Goal: Information Seeking & Learning: Learn about a topic

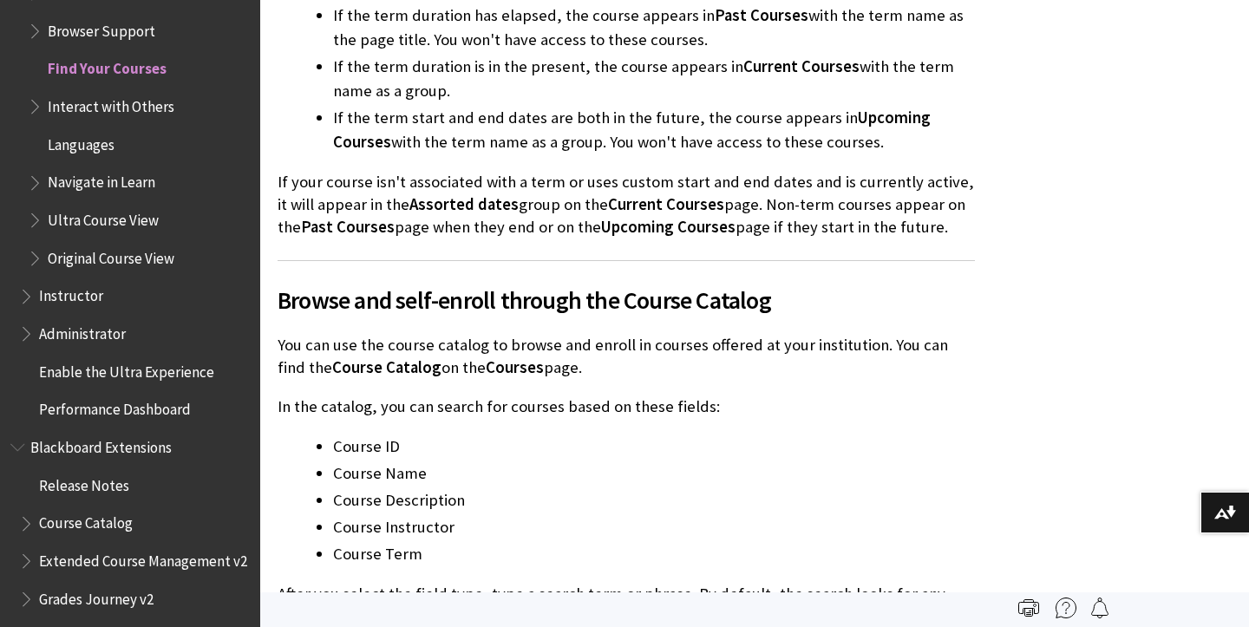
scroll to position [2520, 0]
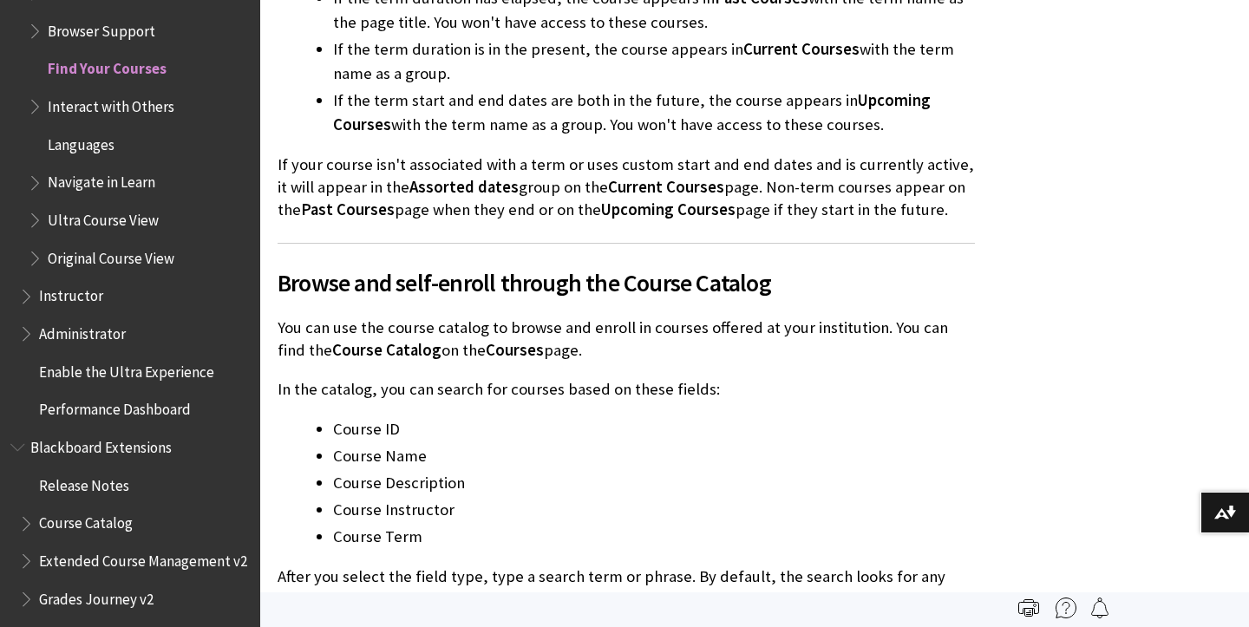
click at [40, 206] on span "Book outline for Blackboard Learn Help" at bounding box center [37, 217] width 18 height 22
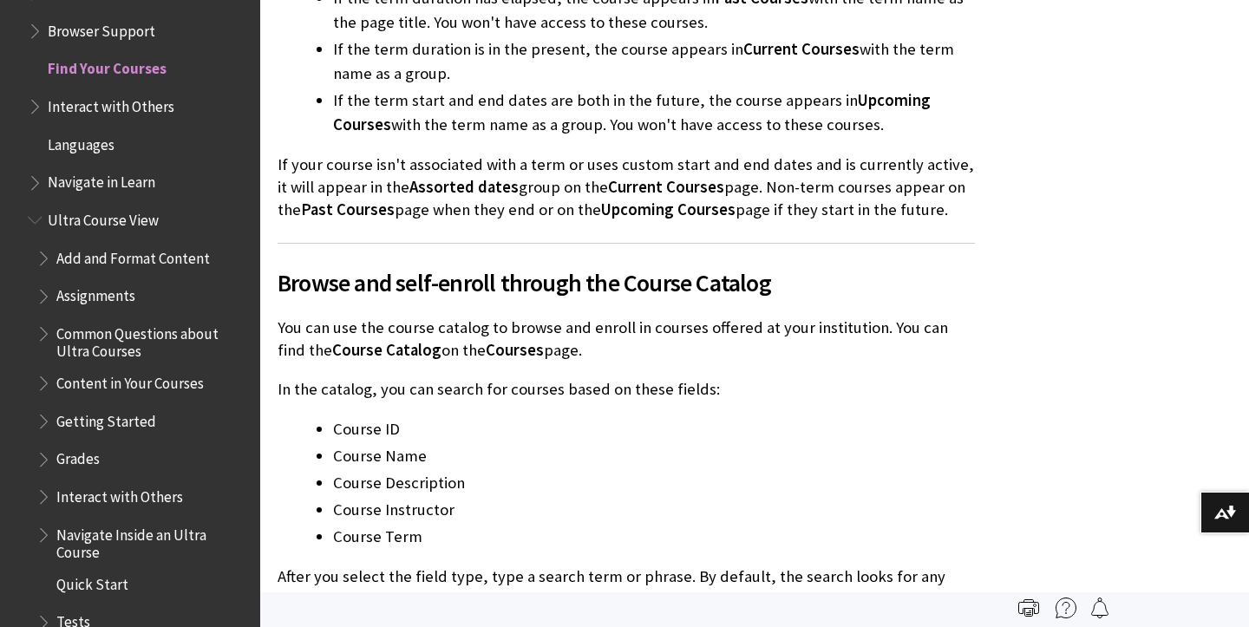
click at [89, 244] on span "Add and Format Content" at bounding box center [133, 255] width 154 height 23
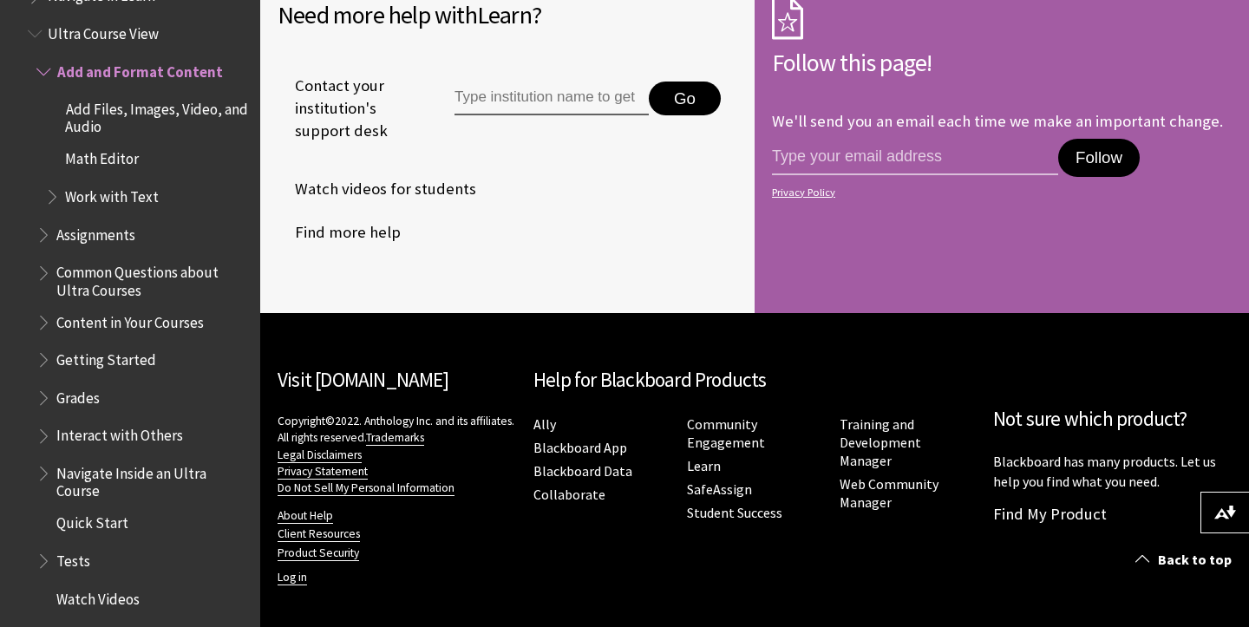
scroll to position [828, 0]
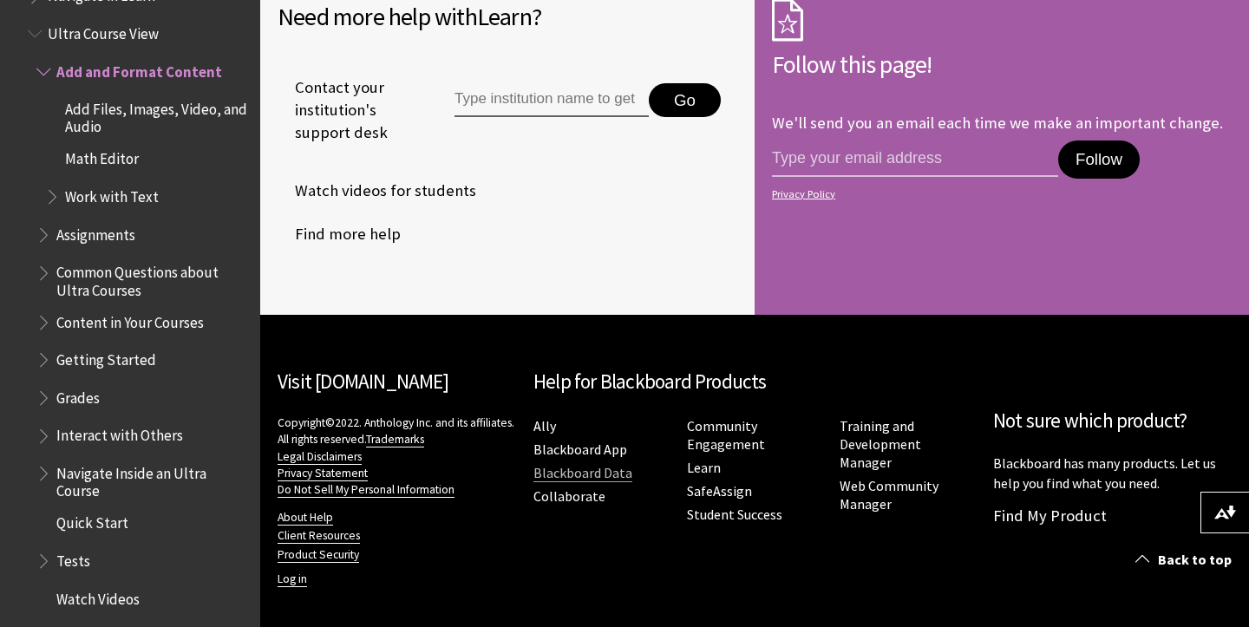
click at [605, 474] on link "Blackboard Data" at bounding box center [582, 473] width 99 height 18
click at [782, 506] on link "Student Success" at bounding box center [734, 515] width 95 height 18
click at [45, 345] on span "Book outline for Blackboard Learn Help" at bounding box center [45, 356] width 18 height 22
click at [101, 383] on span "Blackboard Assist" at bounding box center [120, 394] width 110 height 23
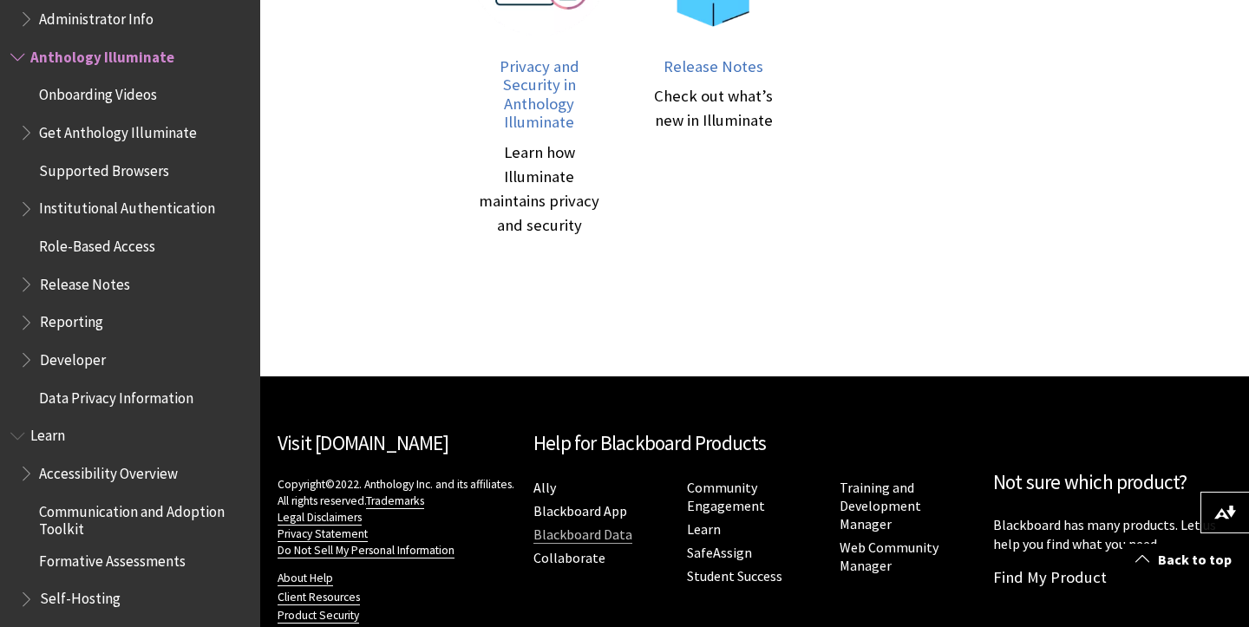
scroll to position [1218, 0]
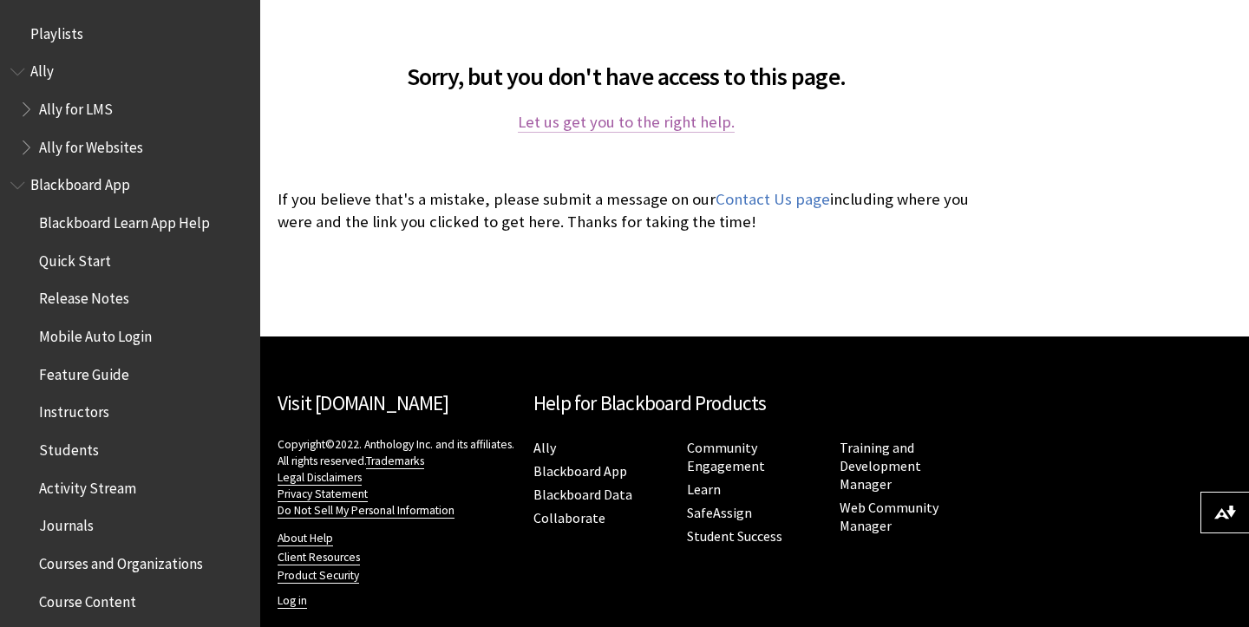
scroll to position [390, 0]
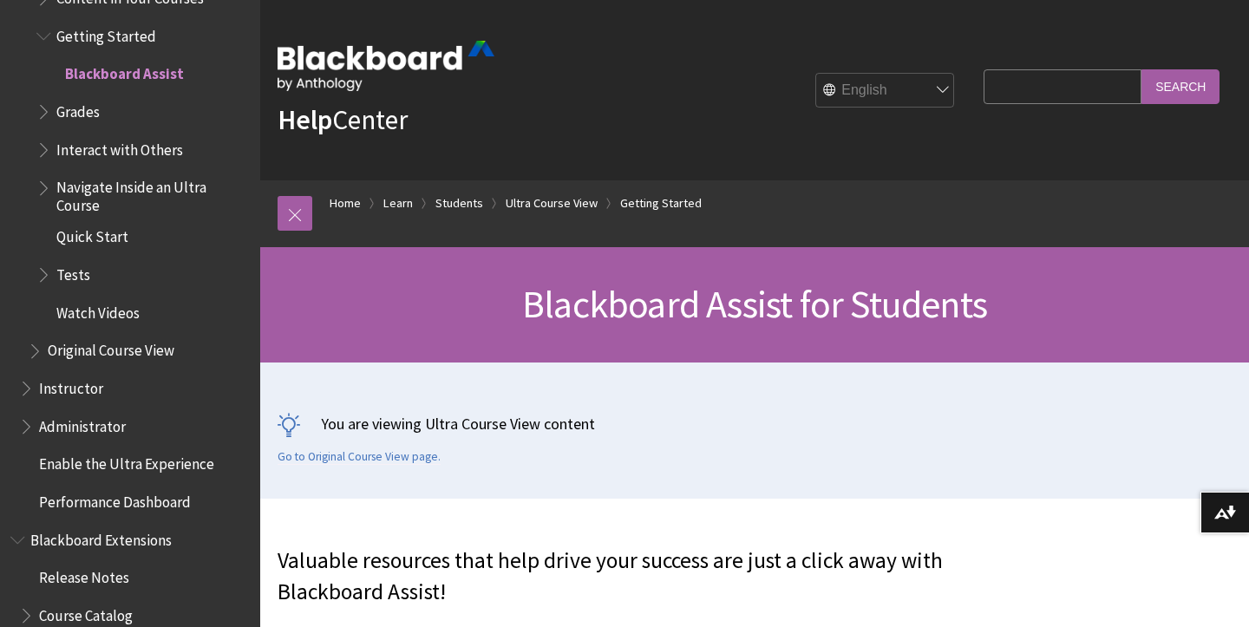
click at [113, 450] on span "Enable the Ultra Experience" at bounding box center [126, 461] width 175 height 23
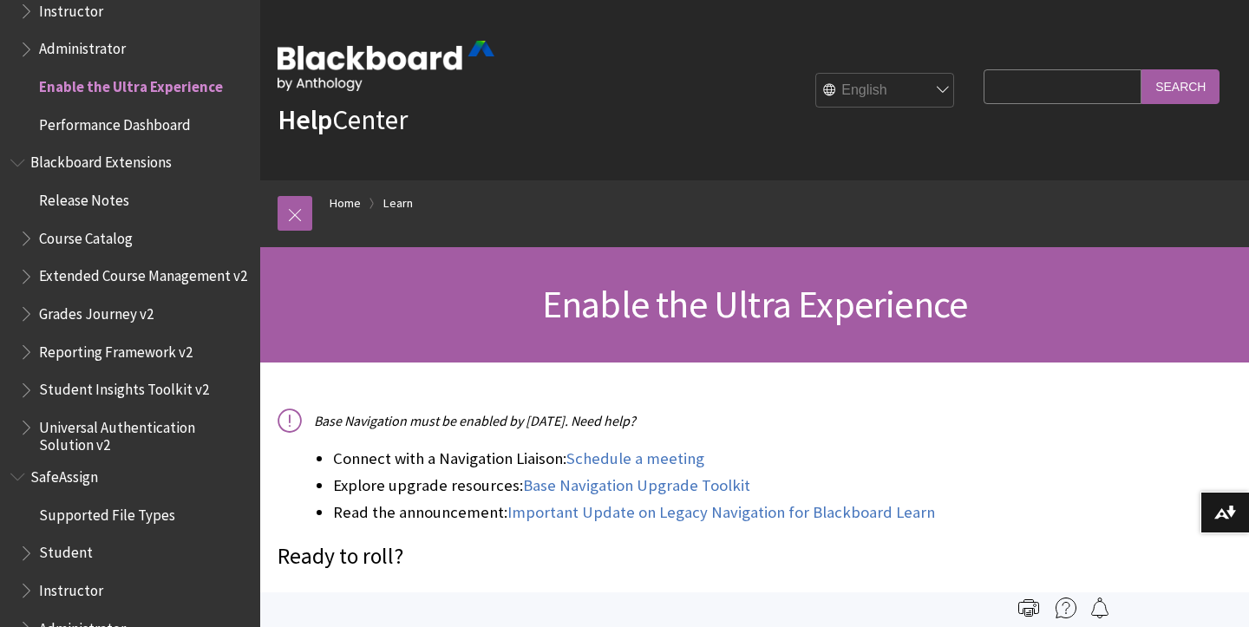
scroll to position [17, 0]
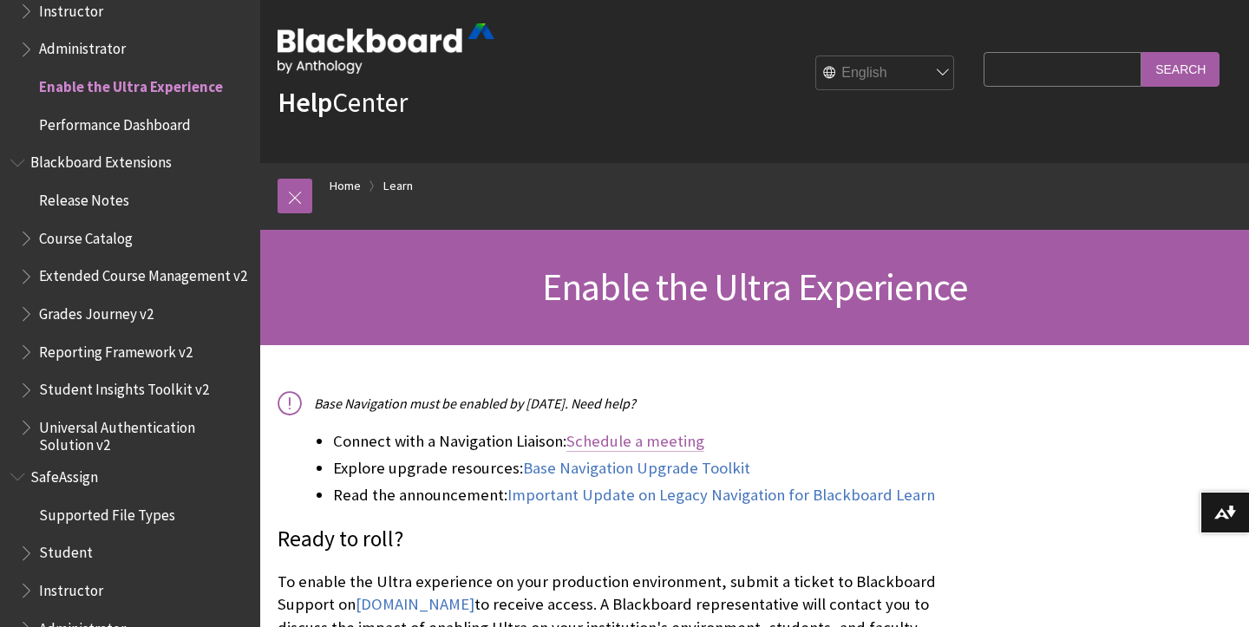
click at [657, 435] on link "Schedule a meeting" at bounding box center [635, 441] width 138 height 21
click at [607, 468] on link "Base Navigation Upgrade Toolkit" at bounding box center [636, 468] width 227 height 21
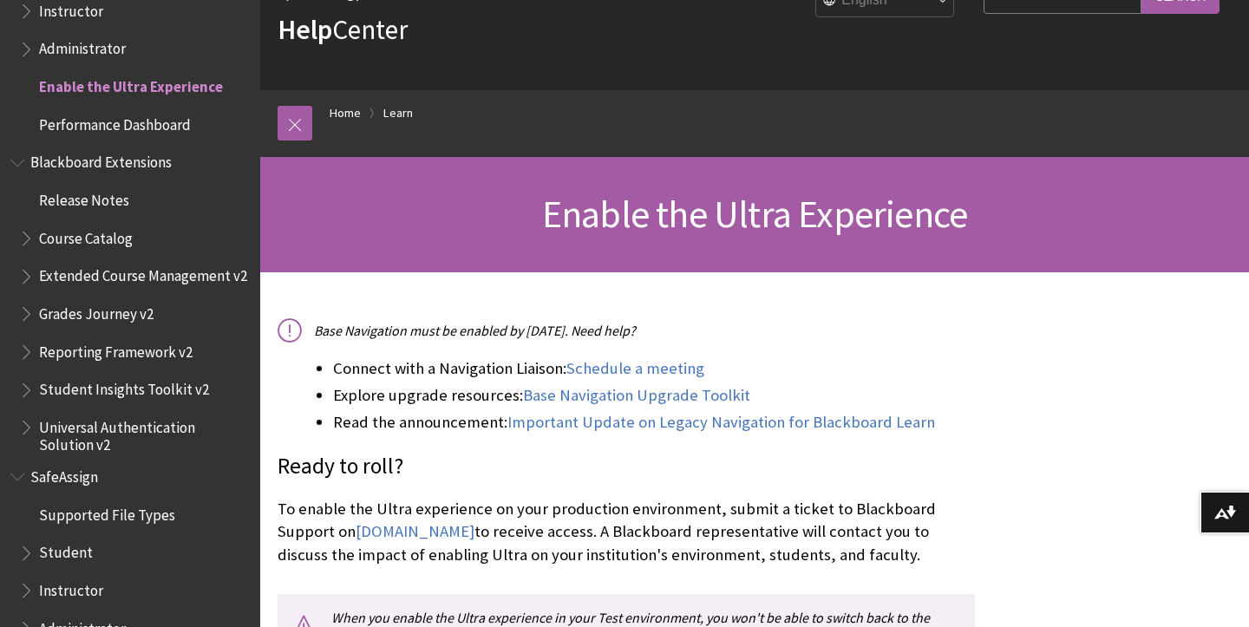
scroll to position [91, 0]
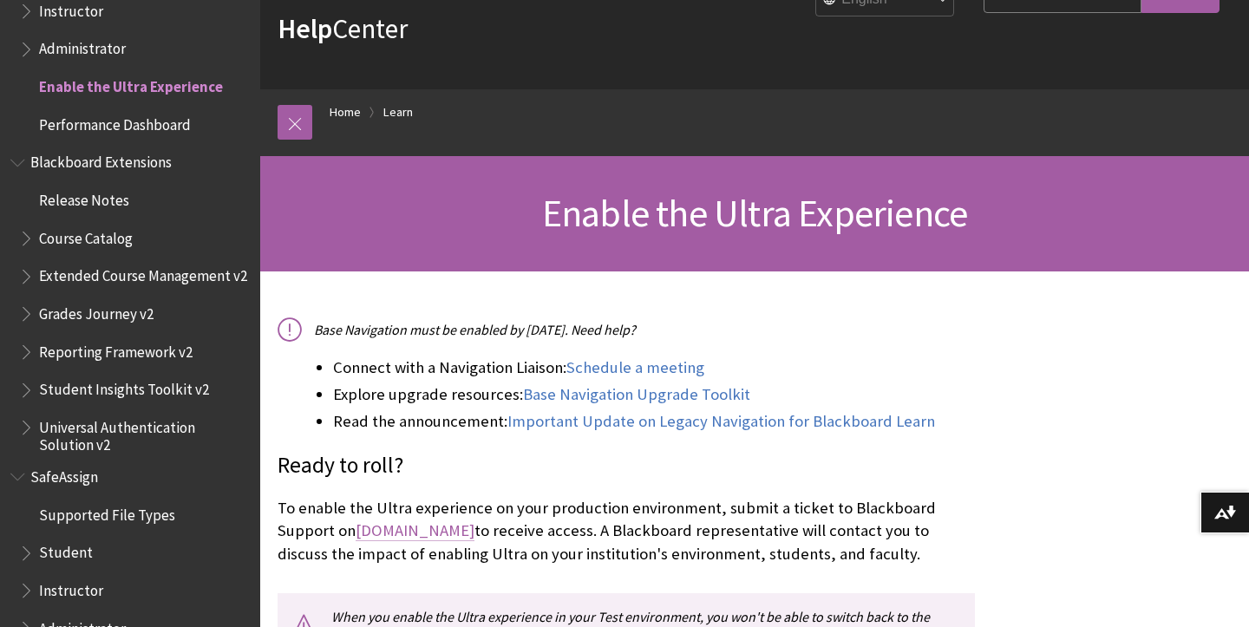
click at [432, 529] on link "behind.blackboard.com" at bounding box center [415, 530] width 119 height 21
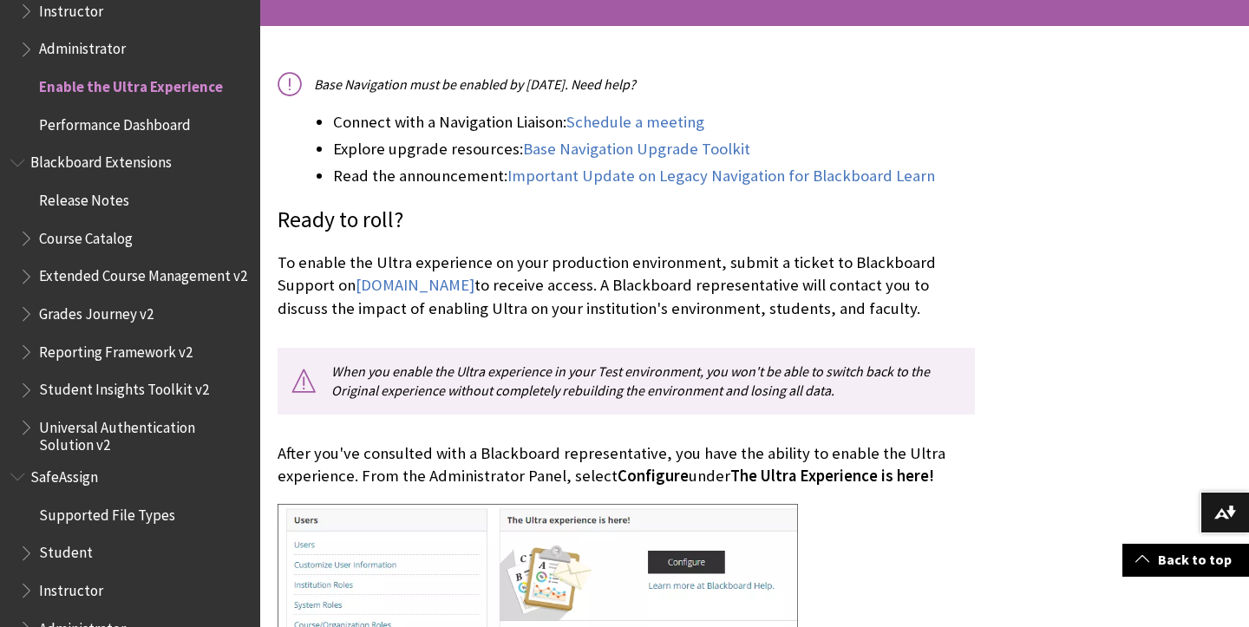
scroll to position [342, 0]
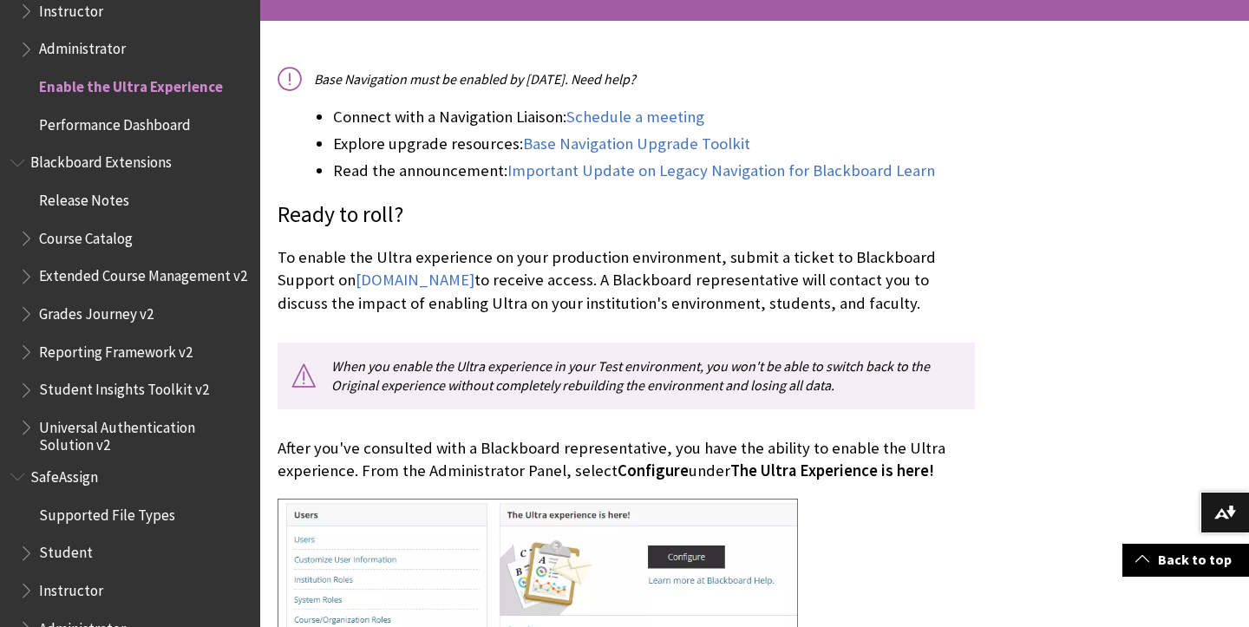
click at [15, 522] on ul "Supported File Types Student Instructor Administrator" at bounding box center [129, 572] width 239 height 143
click at [34, 539] on span "Book outline for Blackboard SafeAssign" at bounding box center [28, 550] width 18 height 22
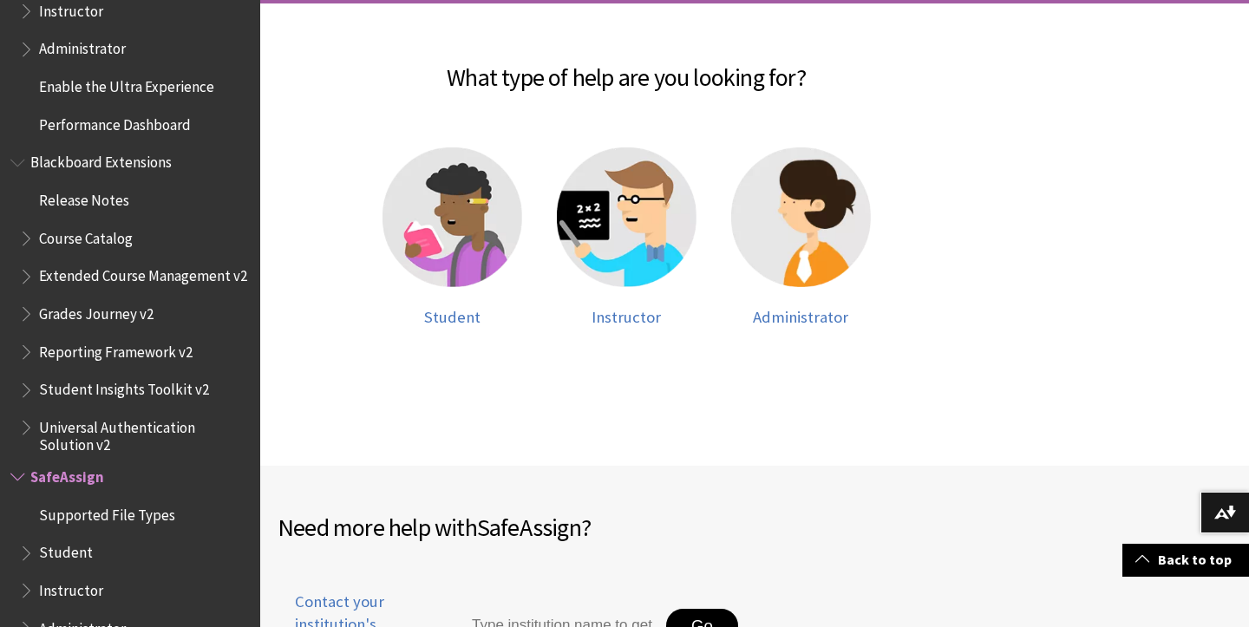
scroll to position [362, 0]
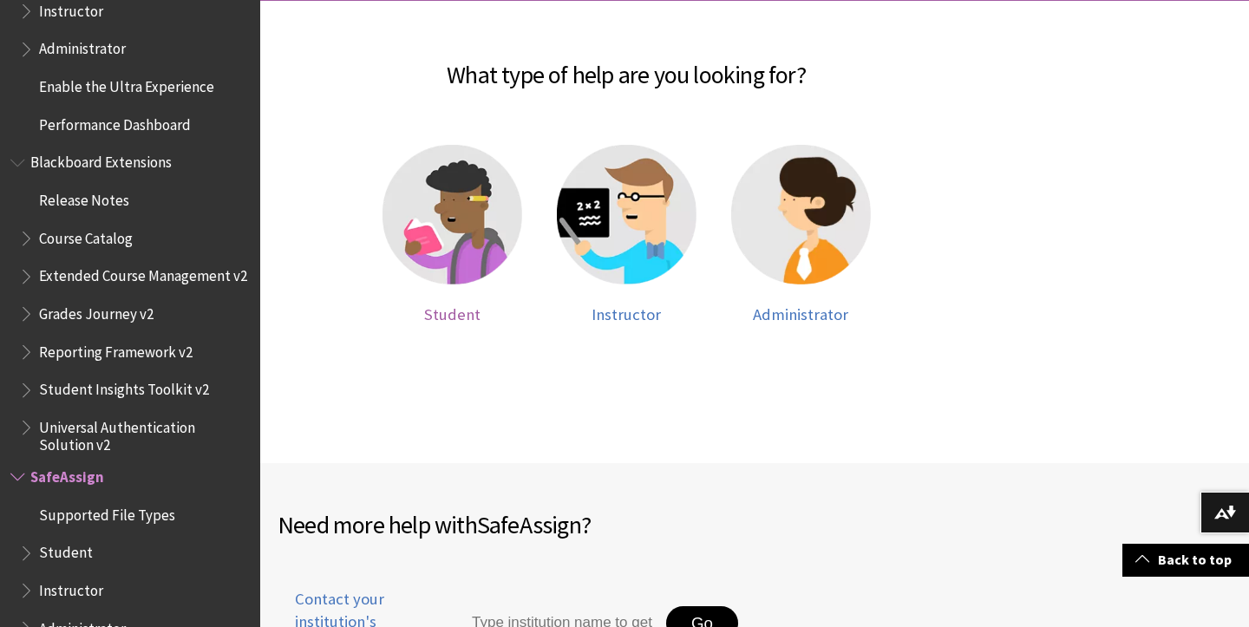
click at [432, 206] on img at bounding box center [453, 215] width 140 height 140
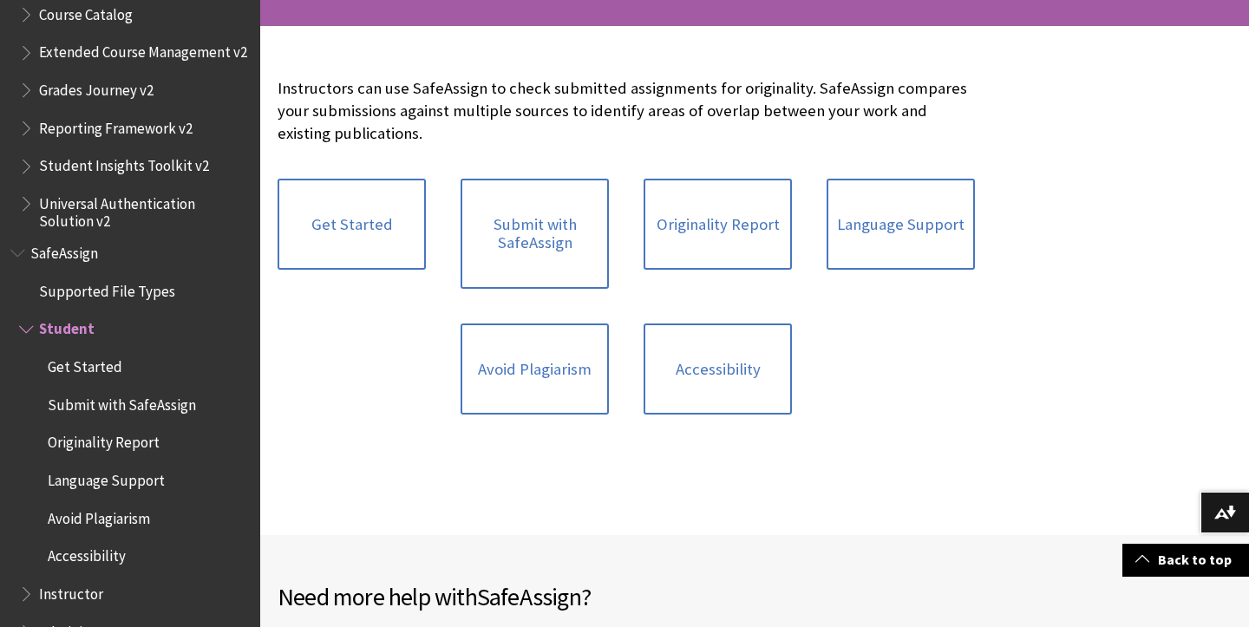
scroll to position [345, 0]
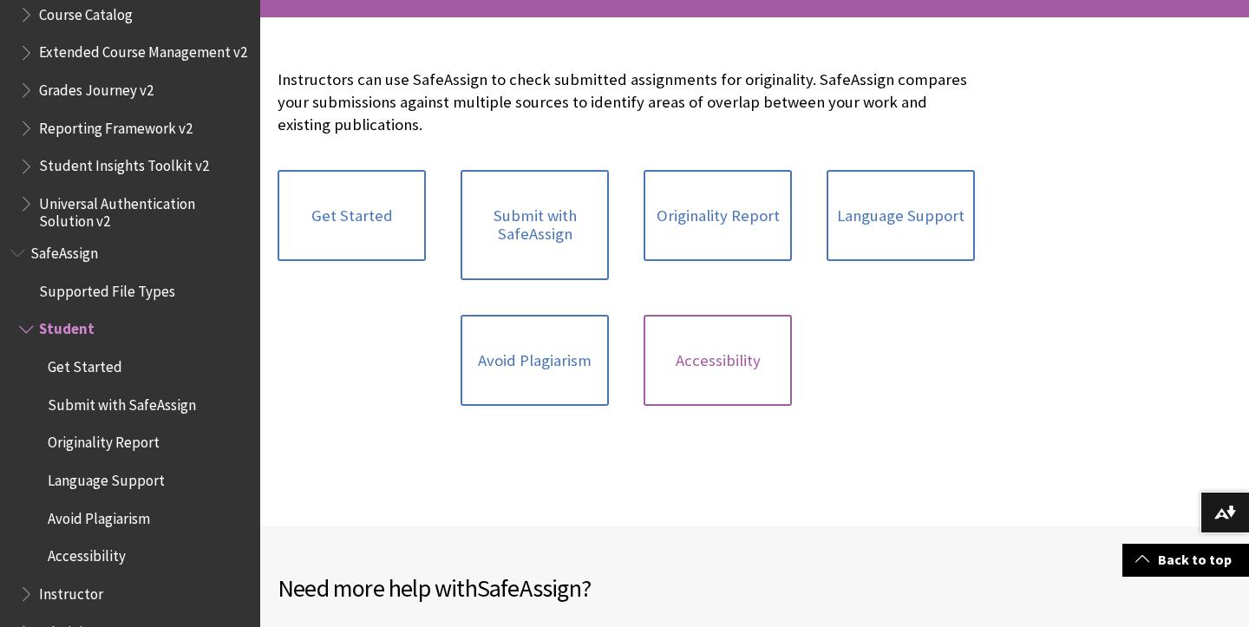
click at [694, 376] on link "Accessibility" at bounding box center [718, 361] width 148 height 92
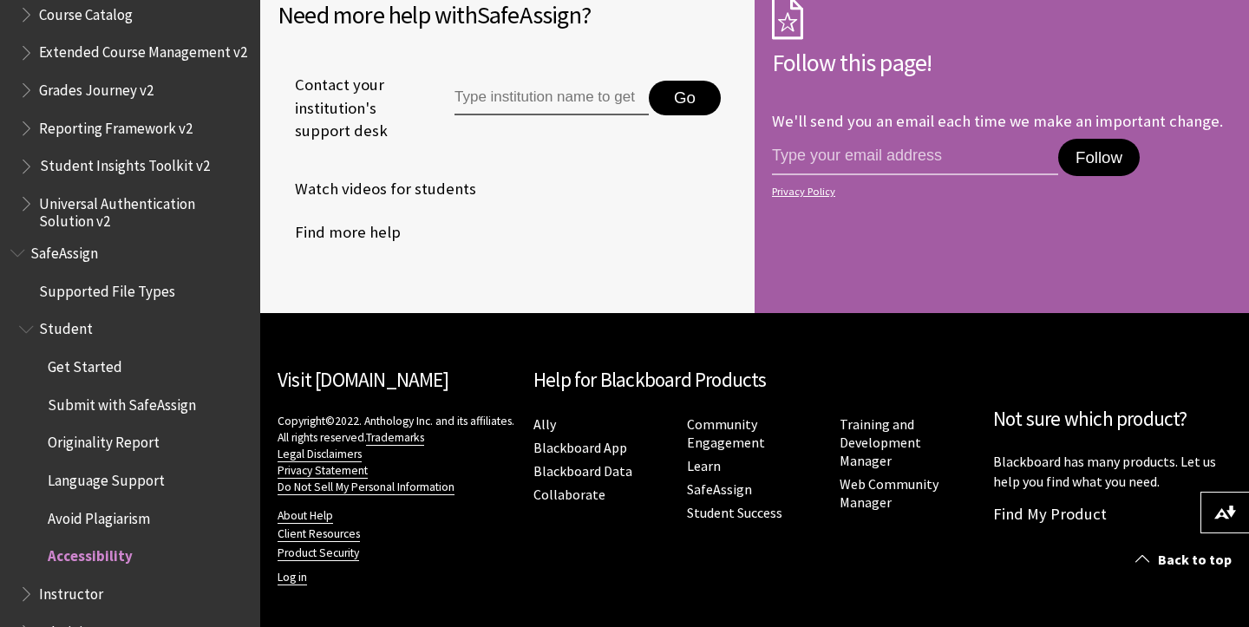
scroll to position [854, 0]
click at [32, 618] on span "Book outline for Blackboard SafeAssign" at bounding box center [28, 629] width 18 height 22
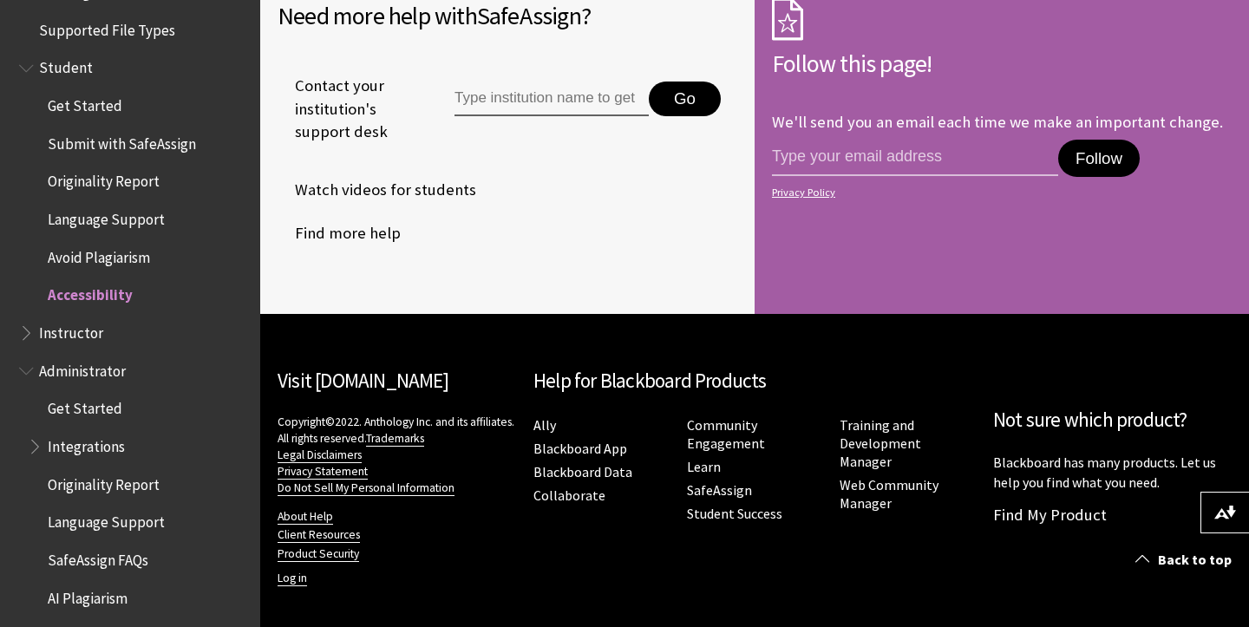
click at [87, 395] on span "Get Started" at bounding box center [85, 406] width 75 height 23
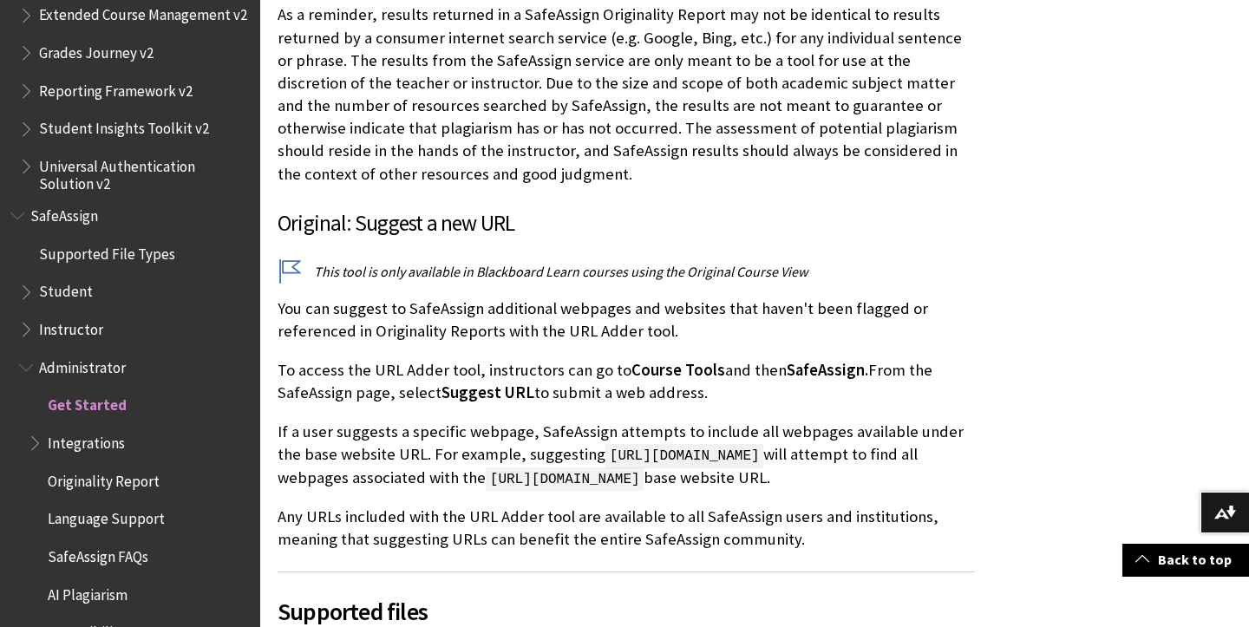
scroll to position [1998, 0]
click at [727, 443] on span "http://www.blackboard.com/about-us/index.aspx" at bounding box center [684, 455] width 158 height 24
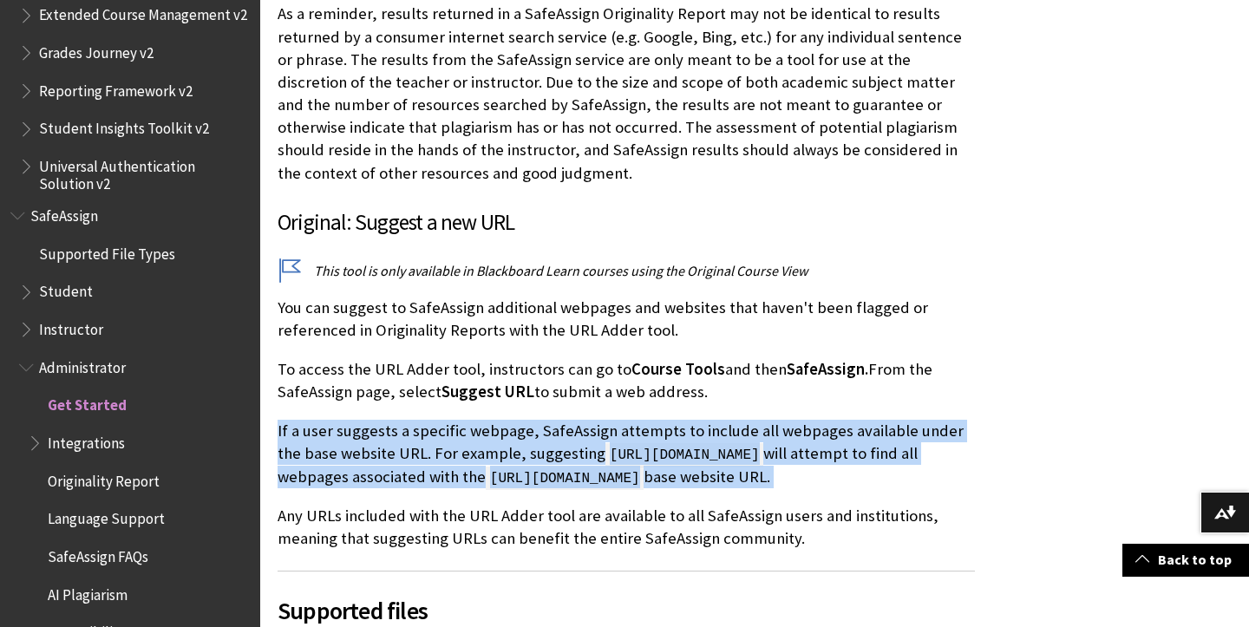
click at [723, 592] on span "Supported files" at bounding box center [626, 610] width 697 height 36
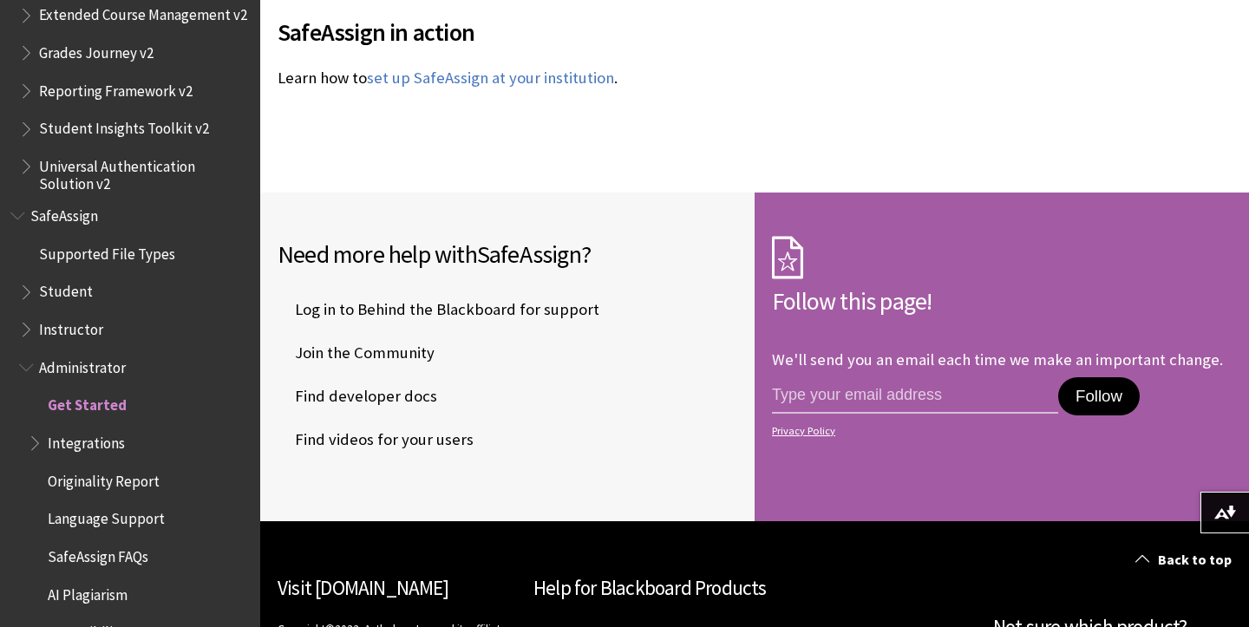
scroll to position [3205, 0]
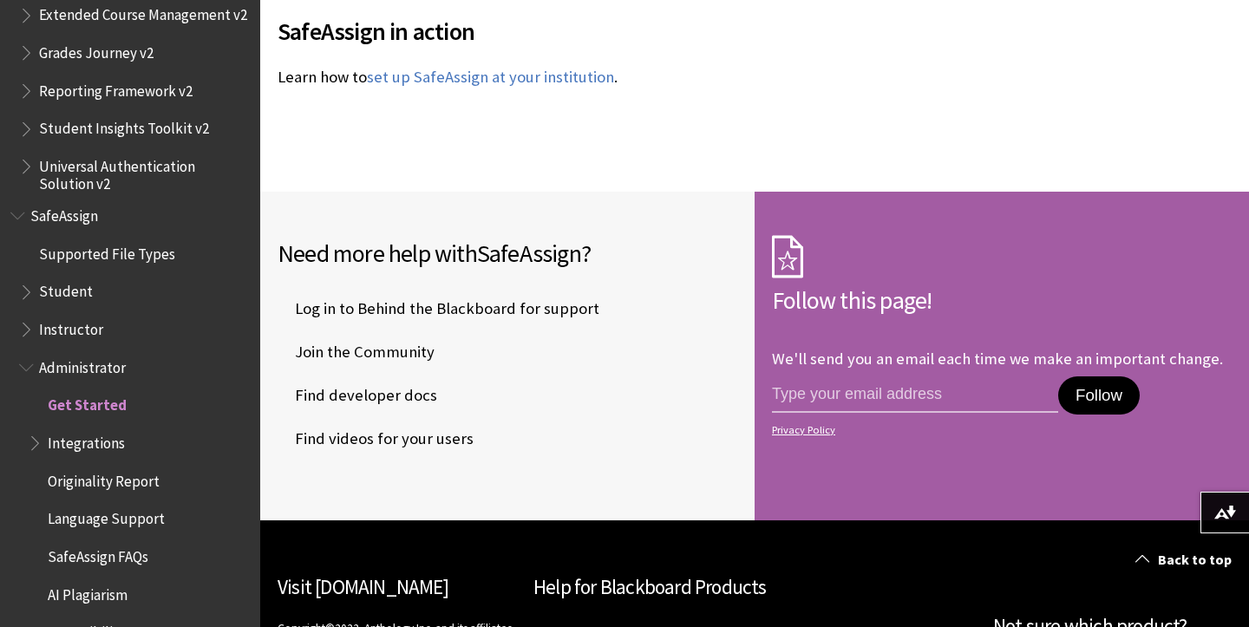
click at [113, 353] on span "Administrator" at bounding box center [82, 364] width 87 height 23
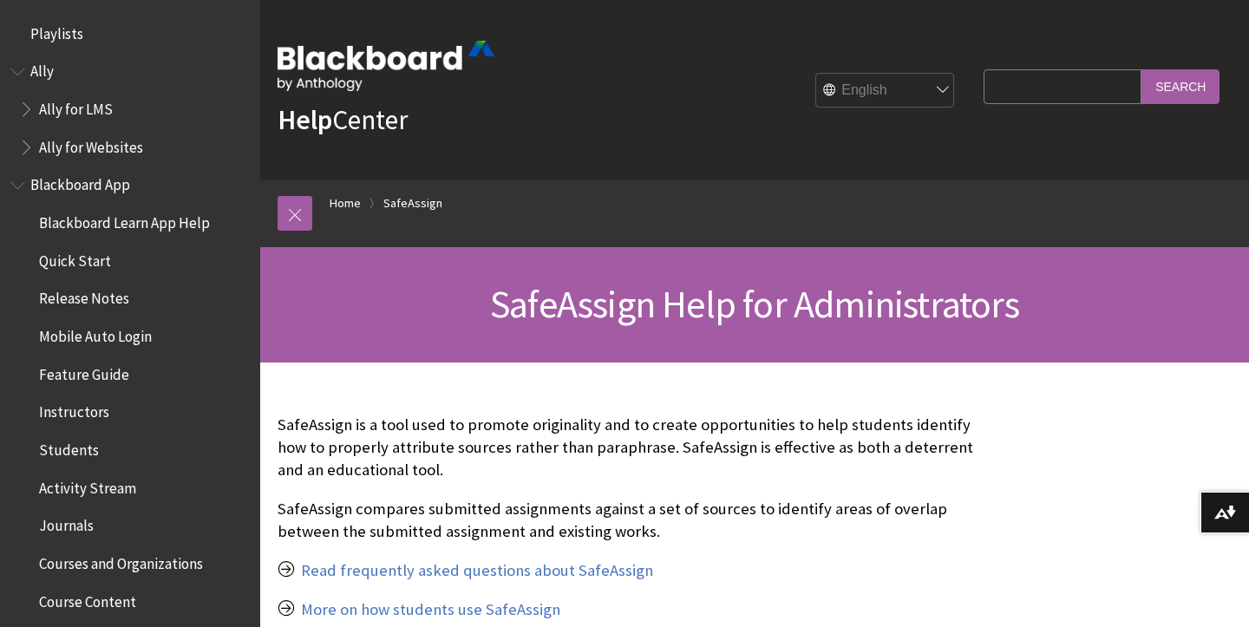
click at [62, 260] on span "Quick Start" at bounding box center [75, 257] width 72 height 23
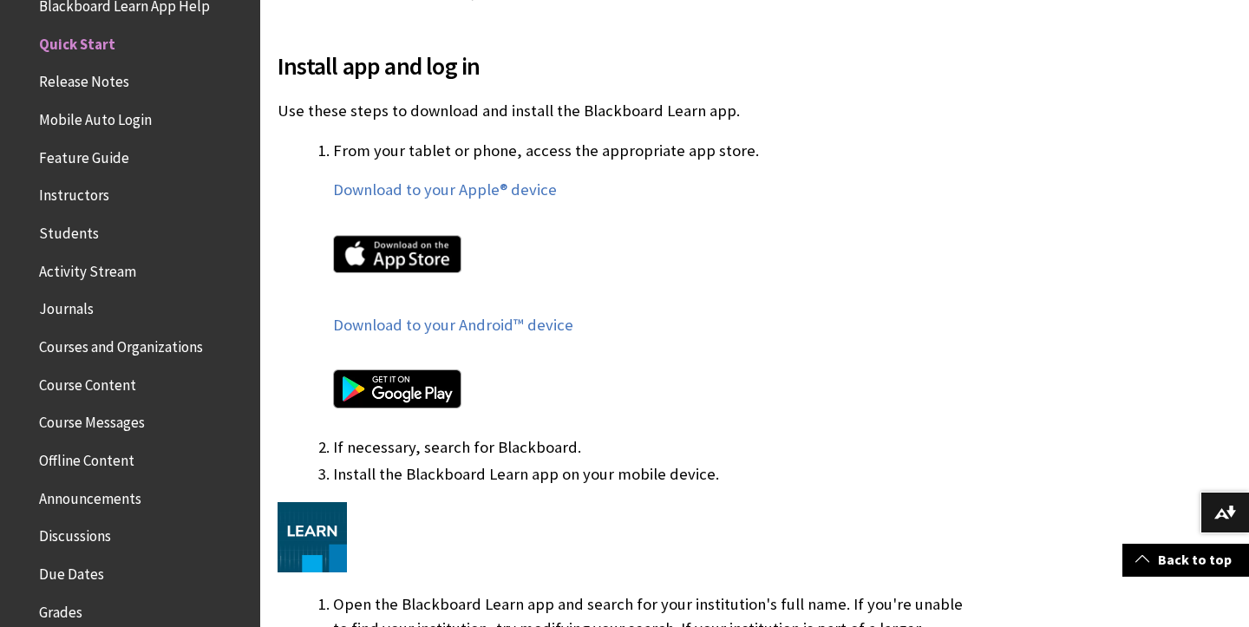
scroll to position [944, 0]
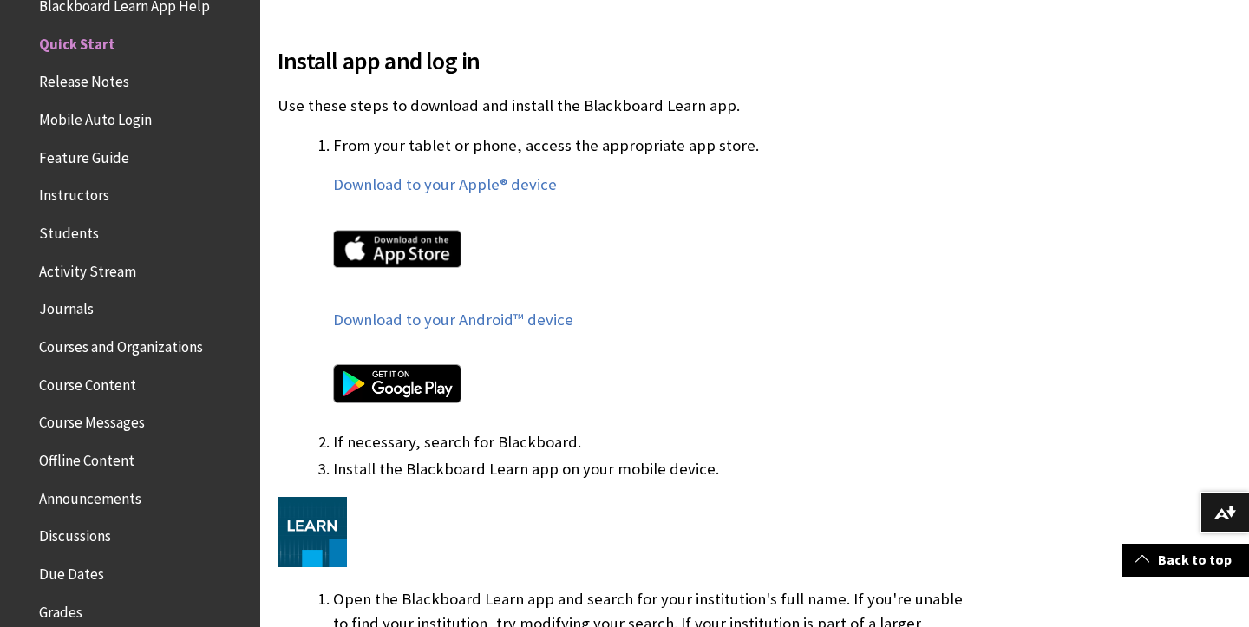
click at [422, 247] on img at bounding box center [397, 249] width 128 height 38
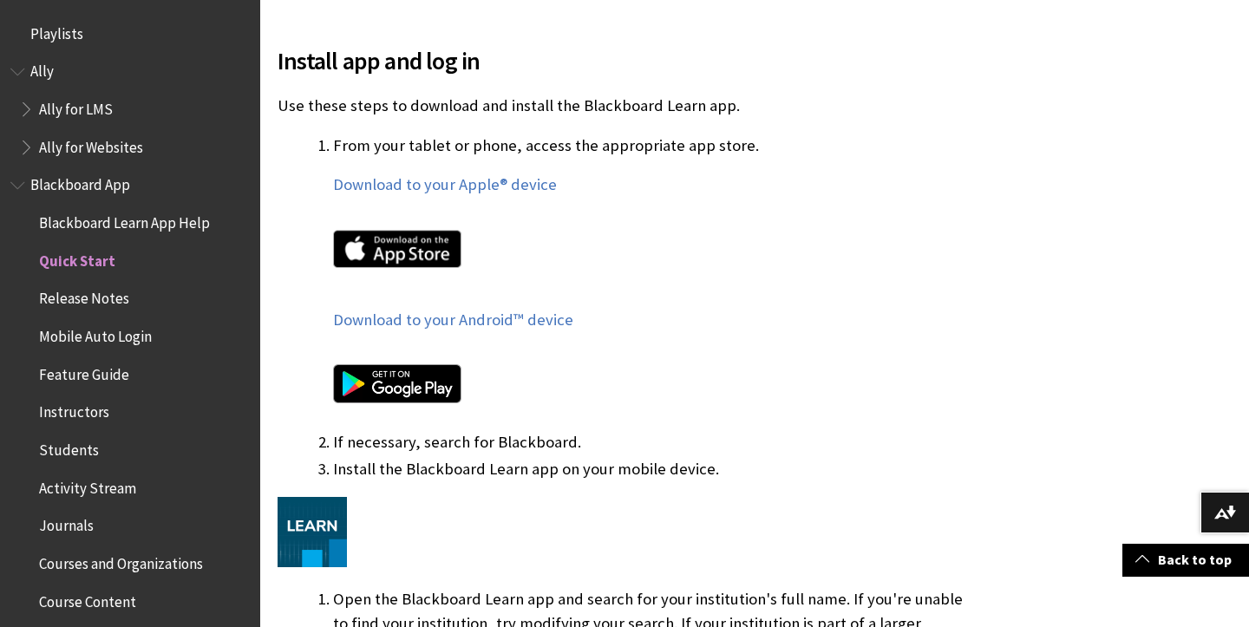
scroll to position [0, 0]
click at [68, 443] on span "Students" at bounding box center [69, 446] width 60 height 23
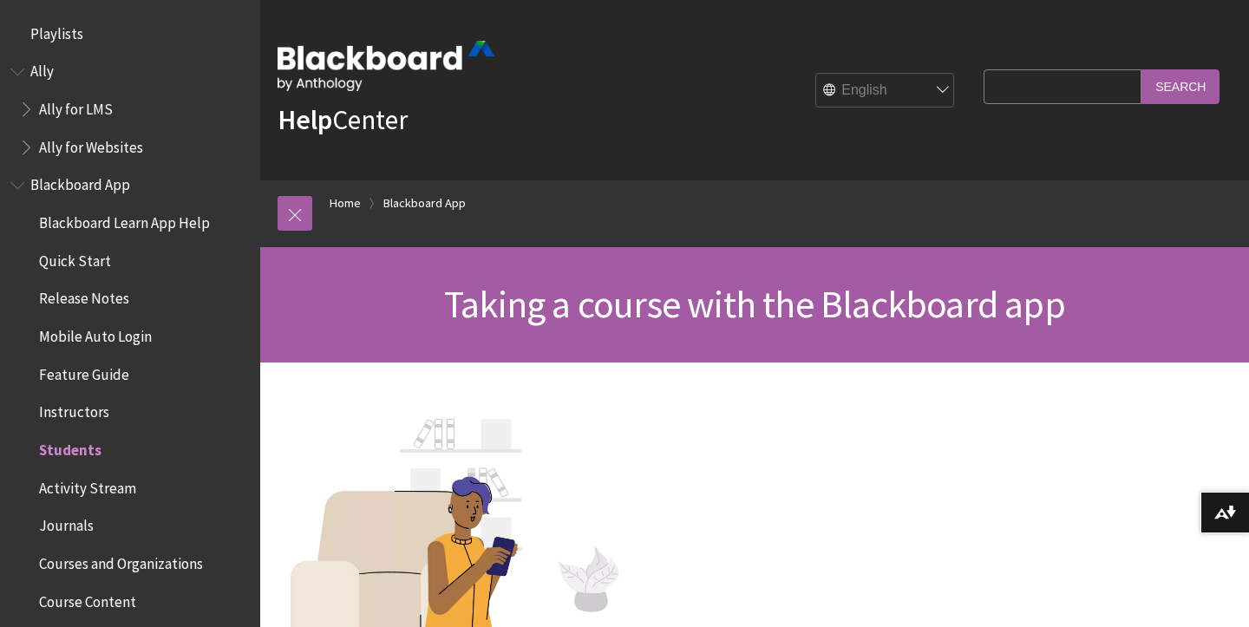
click at [18, 69] on span "Book outline for Anthology Ally Help" at bounding box center [19, 68] width 18 height 22
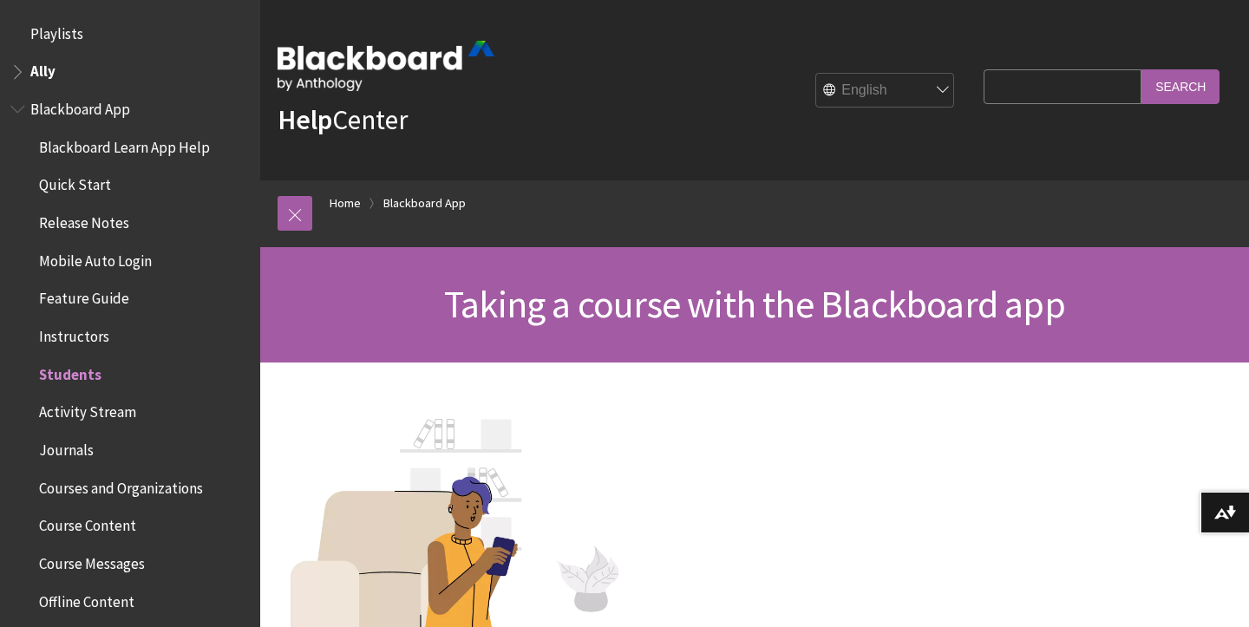
click at [135, 483] on span "Courses and Organizations" at bounding box center [121, 485] width 164 height 23
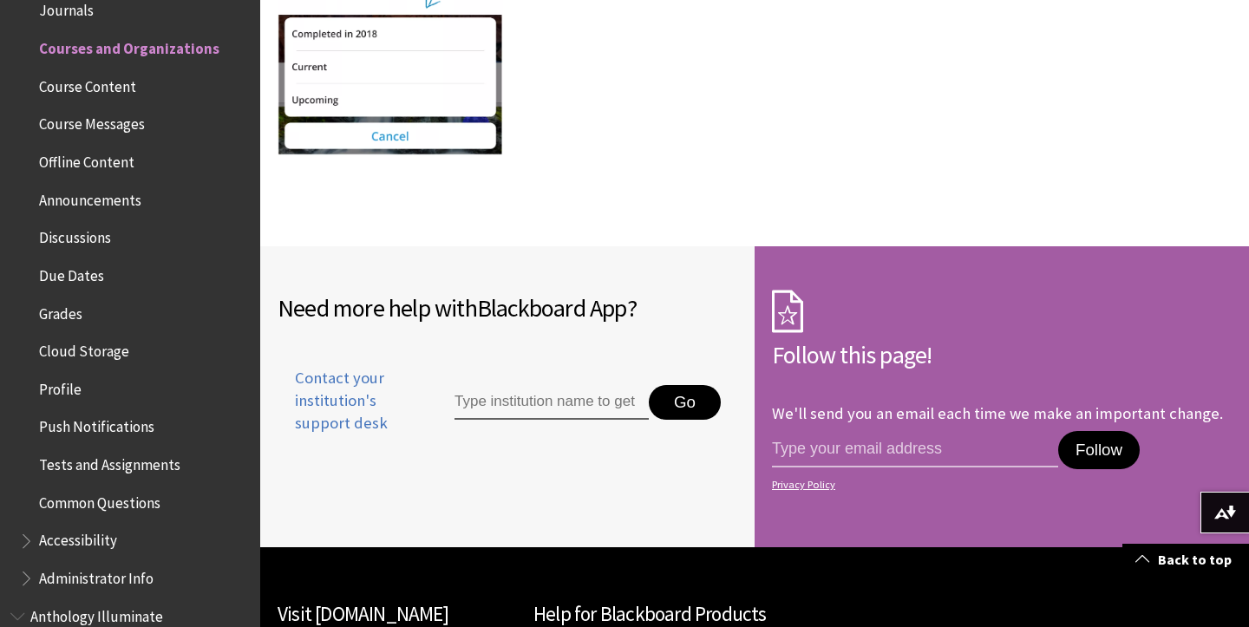
scroll to position [3231, 0]
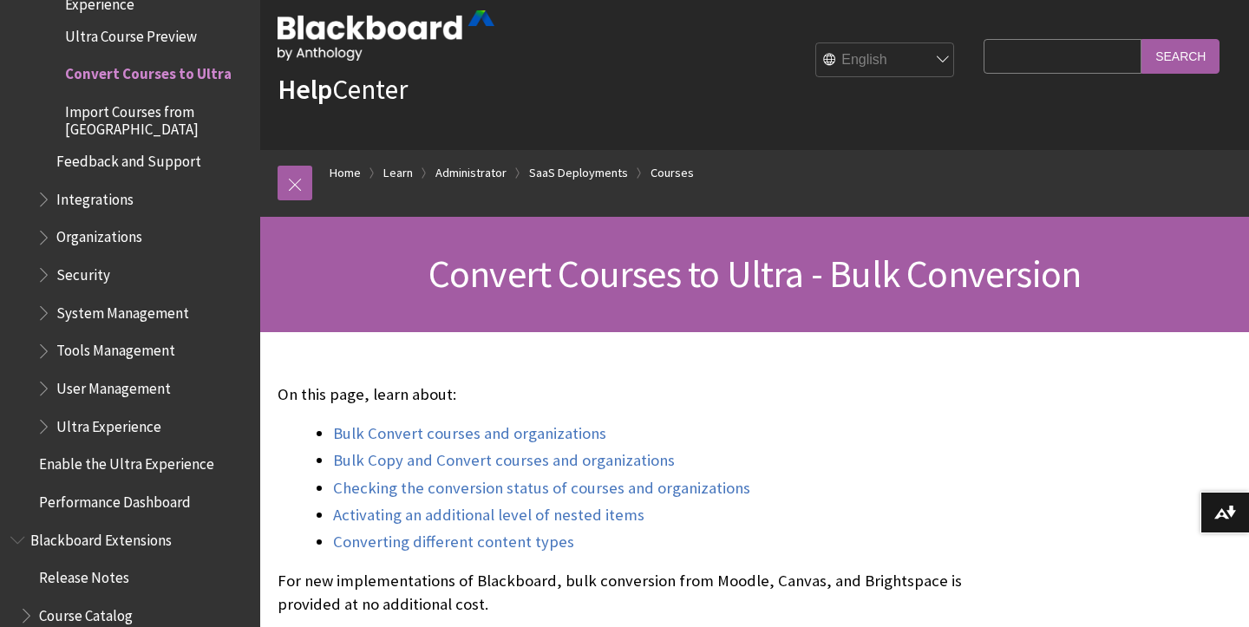
scroll to position [34, 0]
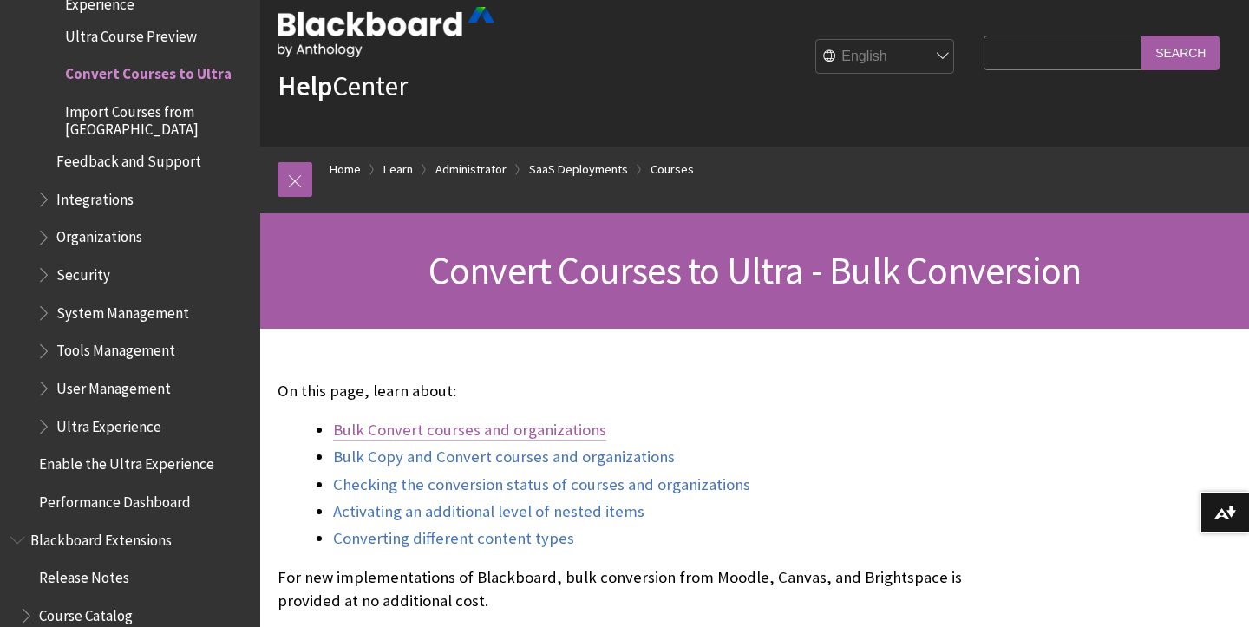
click at [516, 422] on link "Bulk Convert courses and organizations" at bounding box center [469, 430] width 273 height 21
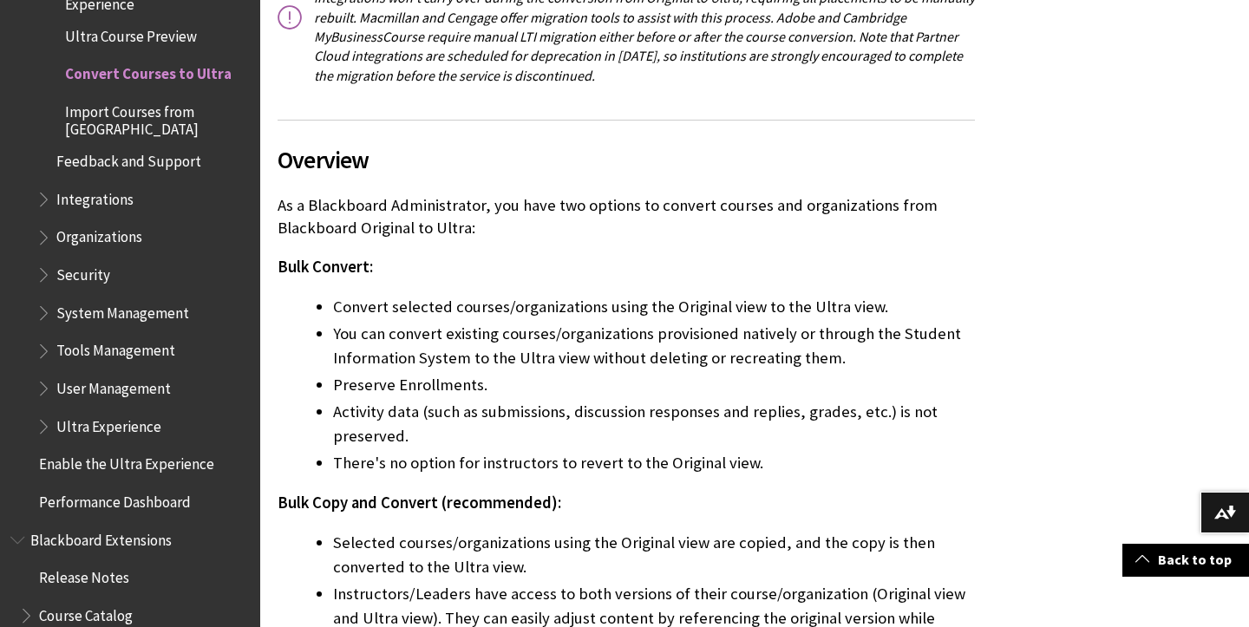
scroll to position [719, 0]
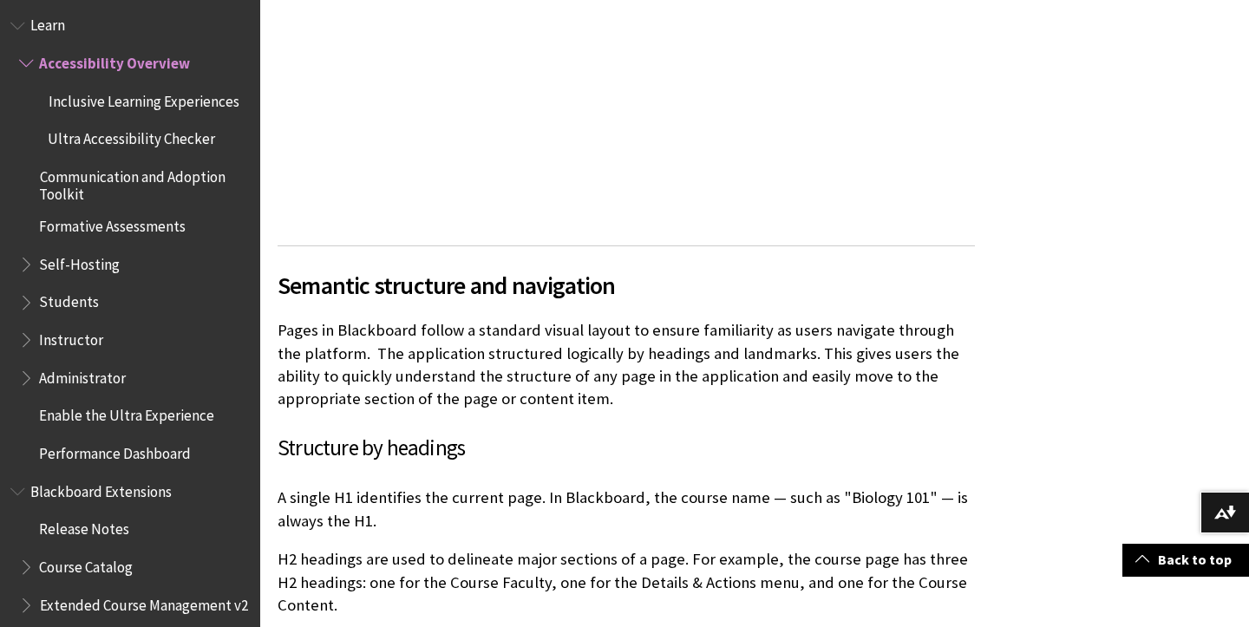
scroll to position [1408, 0]
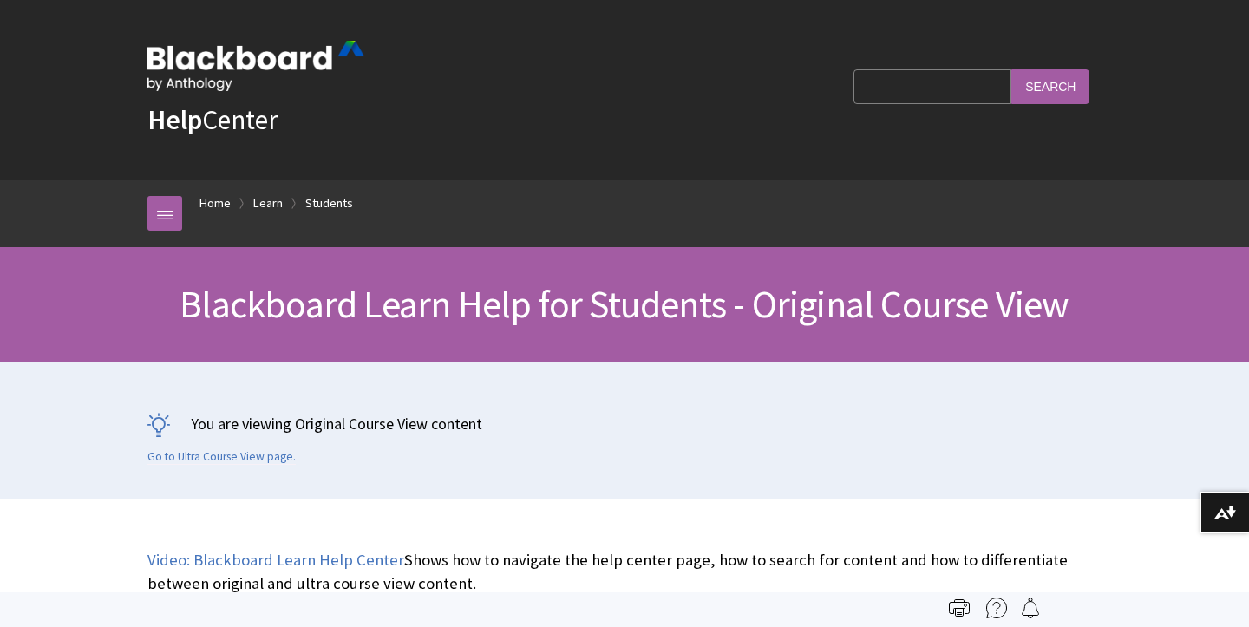
scroll to position [2019, 0]
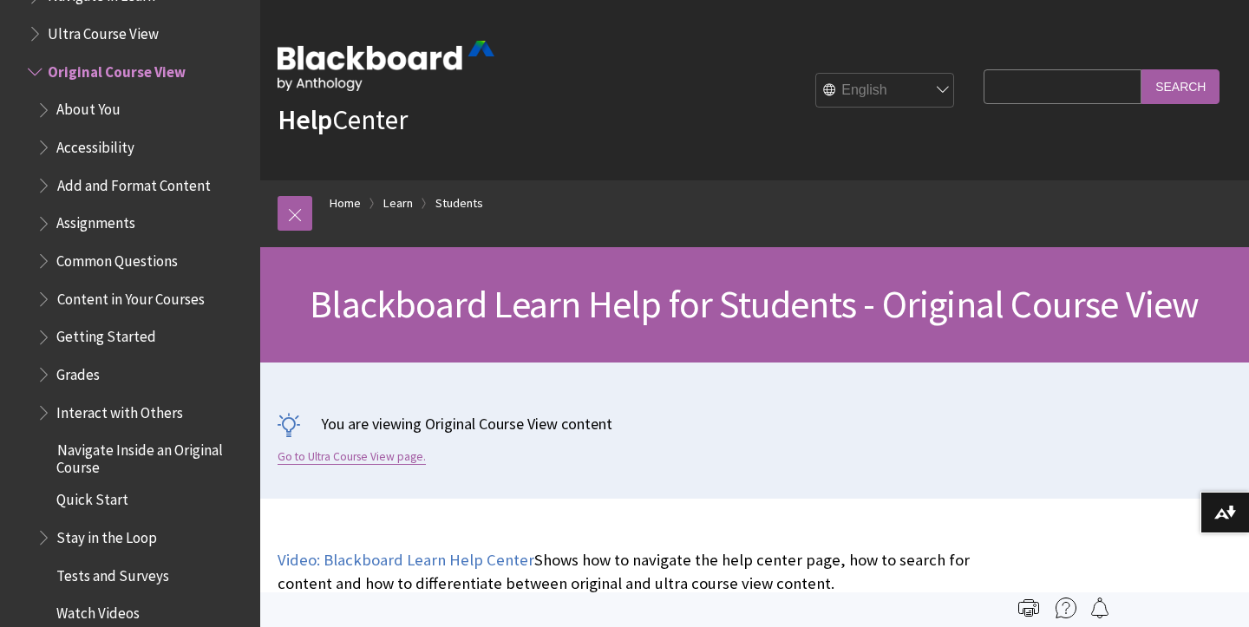
click at [382, 455] on link "Go to Ultra Course View page." at bounding box center [352, 457] width 148 height 16
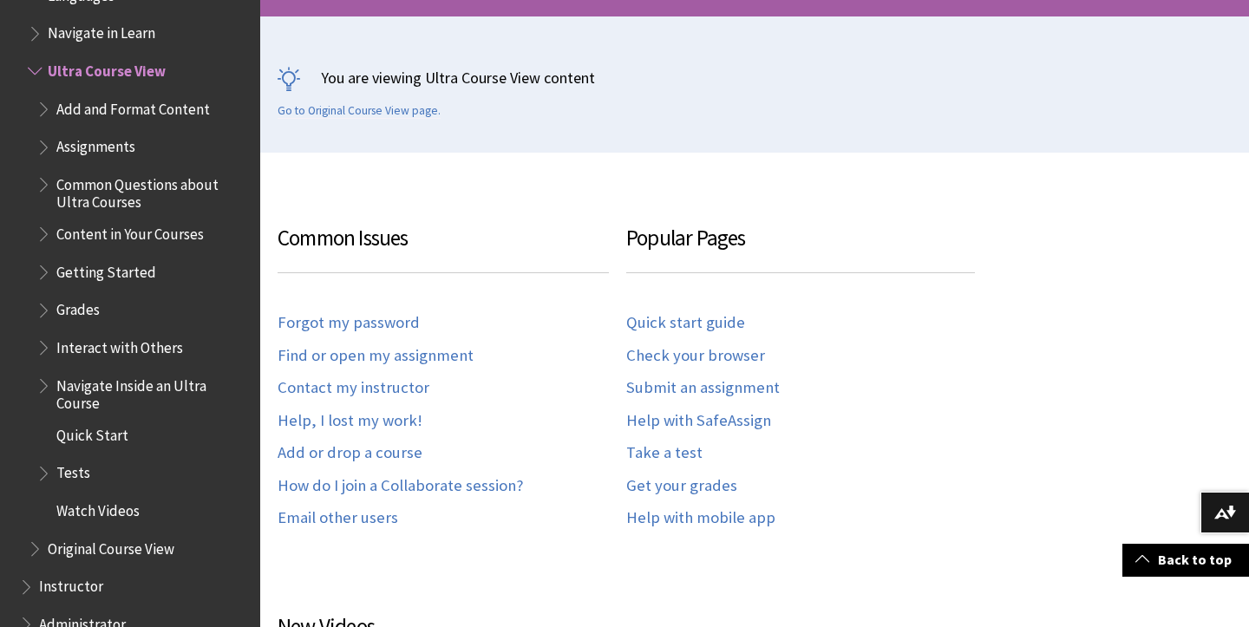
scroll to position [347, 0]
click at [677, 316] on link "Quick start guide" at bounding box center [685, 322] width 119 height 20
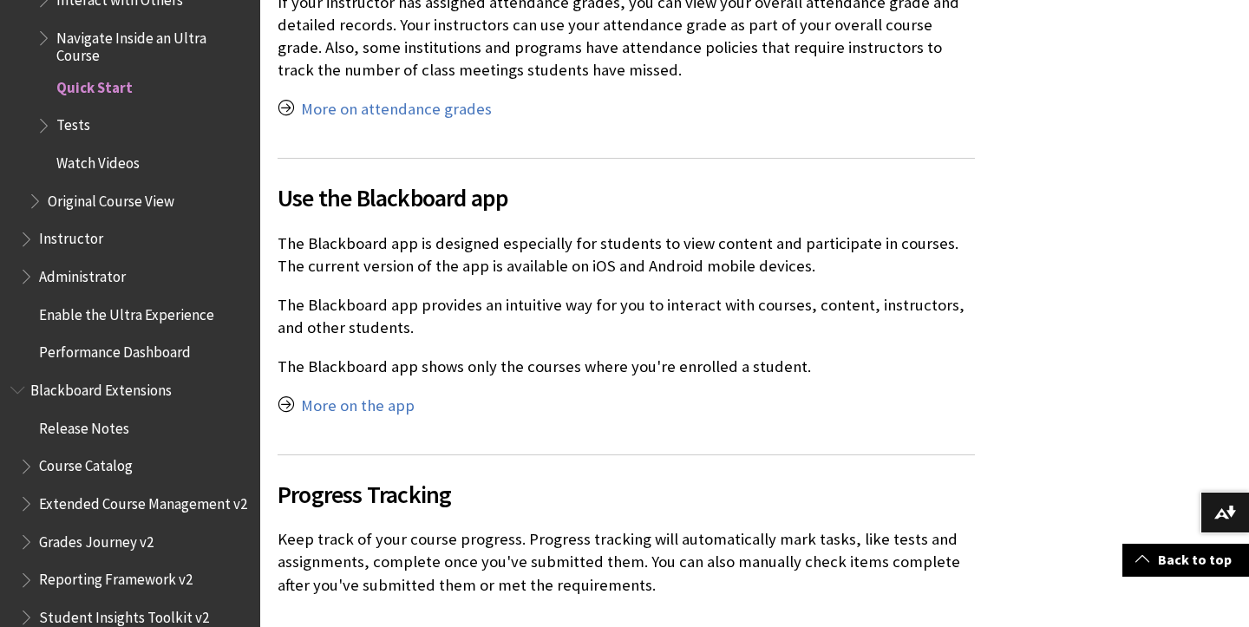
scroll to position [6096, 0]
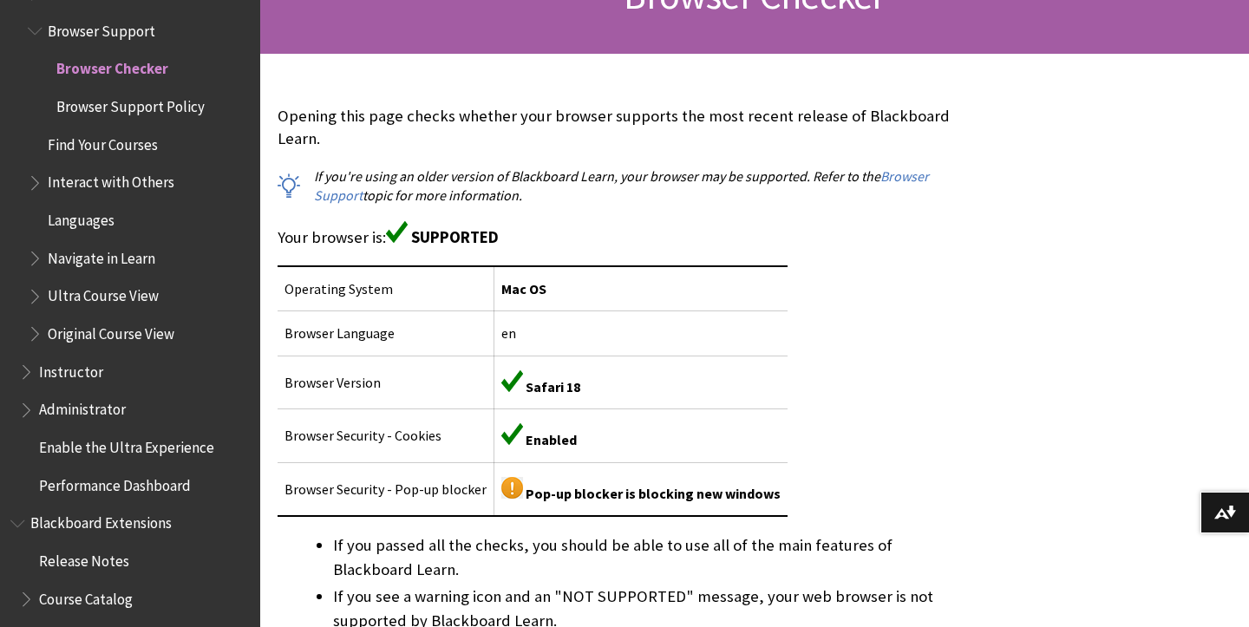
scroll to position [311, 0]
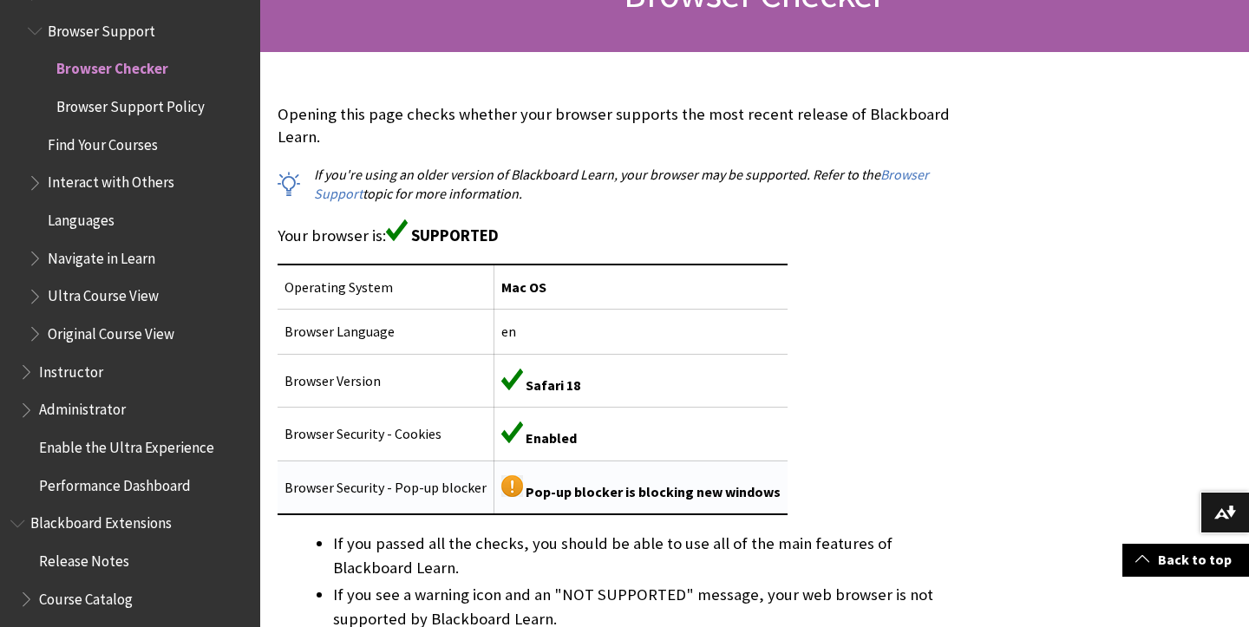
click at [510, 475] on img at bounding box center [512, 486] width 22 height 22
click at [920, 166] on link "Browser Support" at bounding box center [621, 184] width 615 height 37
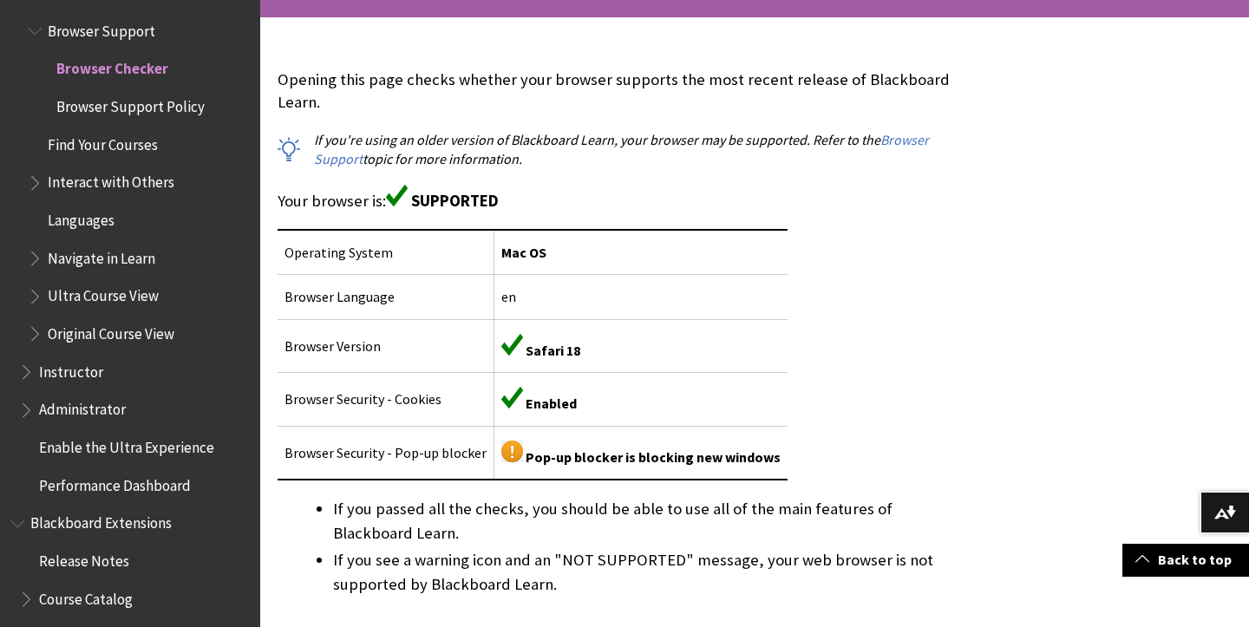
scroll to position [347, 0]
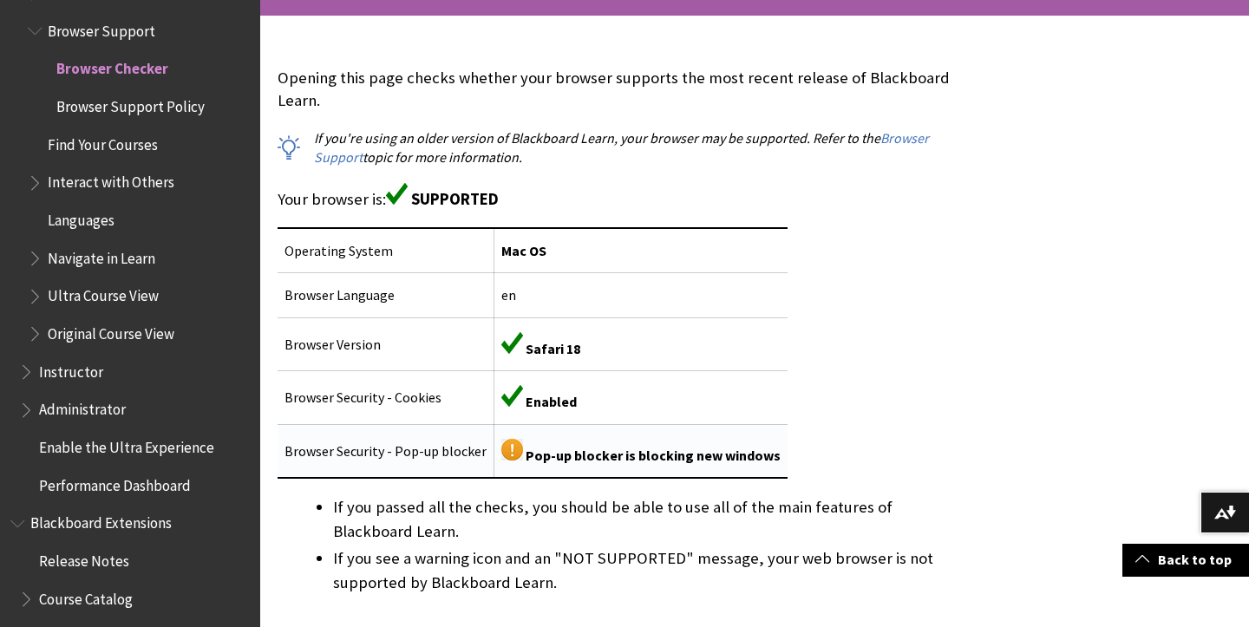
click at [558, 447] on span "Pop-up blocker is blocking new windows" at bounding box center [653, 455] width 255 height 17
click at [409, 427] on td "Browser Security - Pop-up blocker" at bounding box center [386, 451] width 217 height 54
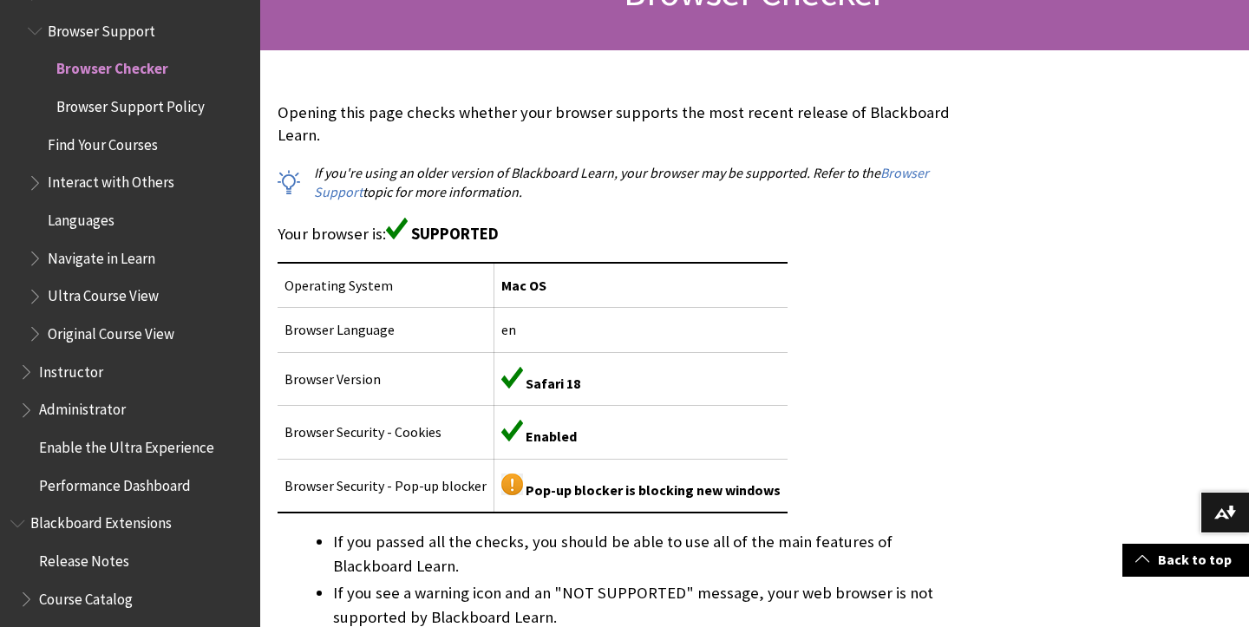
scroll to position [314, 0]
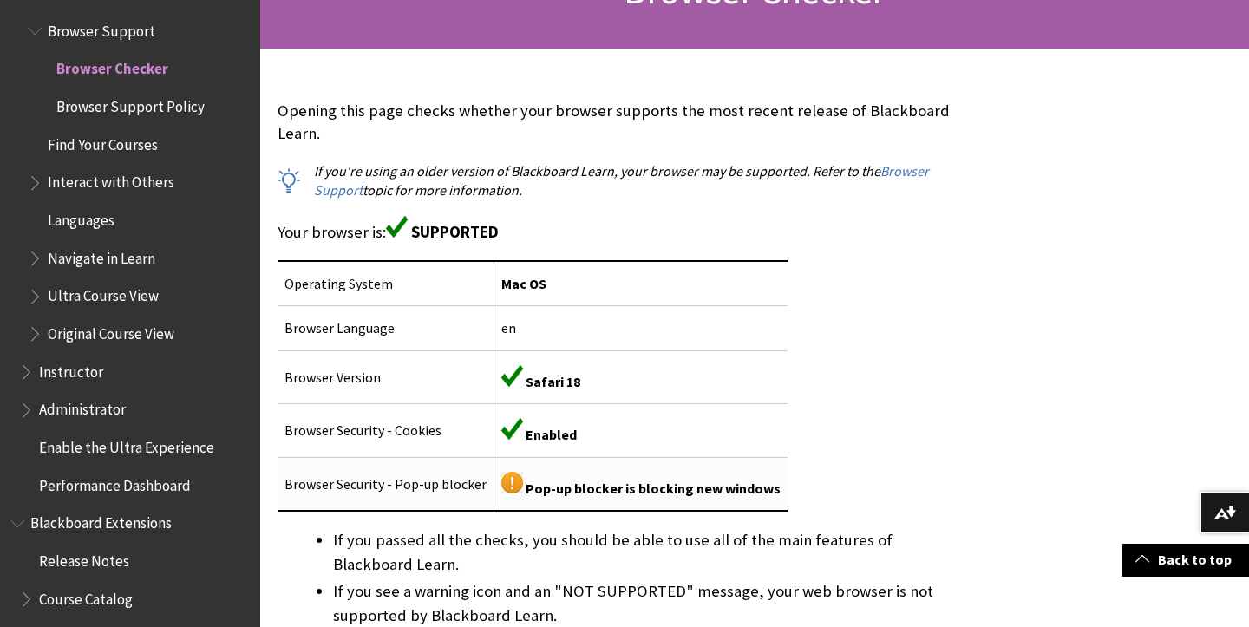
click at [717, 480] on span "Pop-up blocker is blocking new windows" at bounding box center [653, 488] width 255 height 17
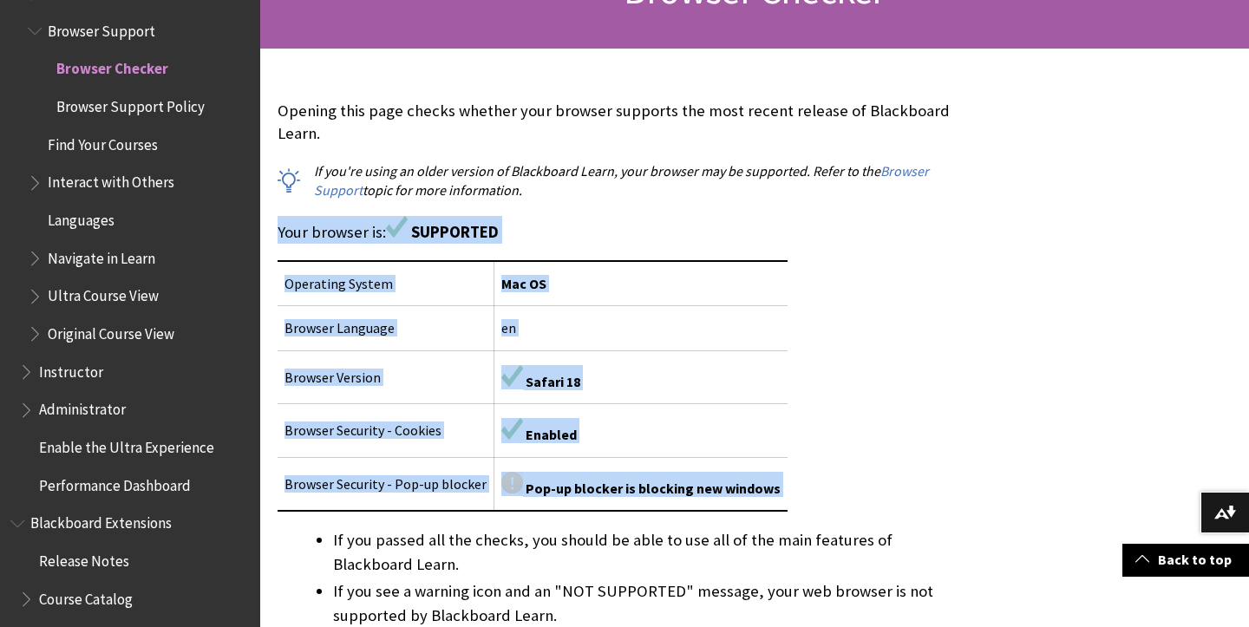
click at [867, 385] on div "Opening this page checks whether your browser supports the most recent release …" at bounding box center [626, 455] width 697 height 710
click at [665, 273] on td "Mac OS" at bounding box center [641, 283] width 294 height 45
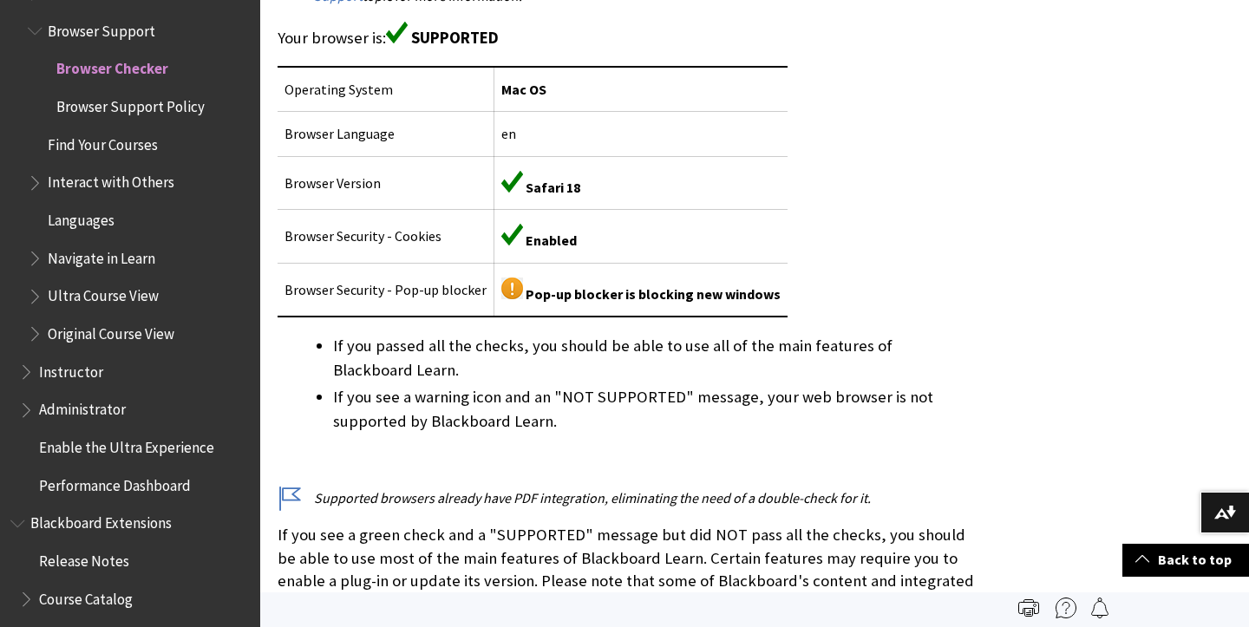
scroll to position [448, 0]
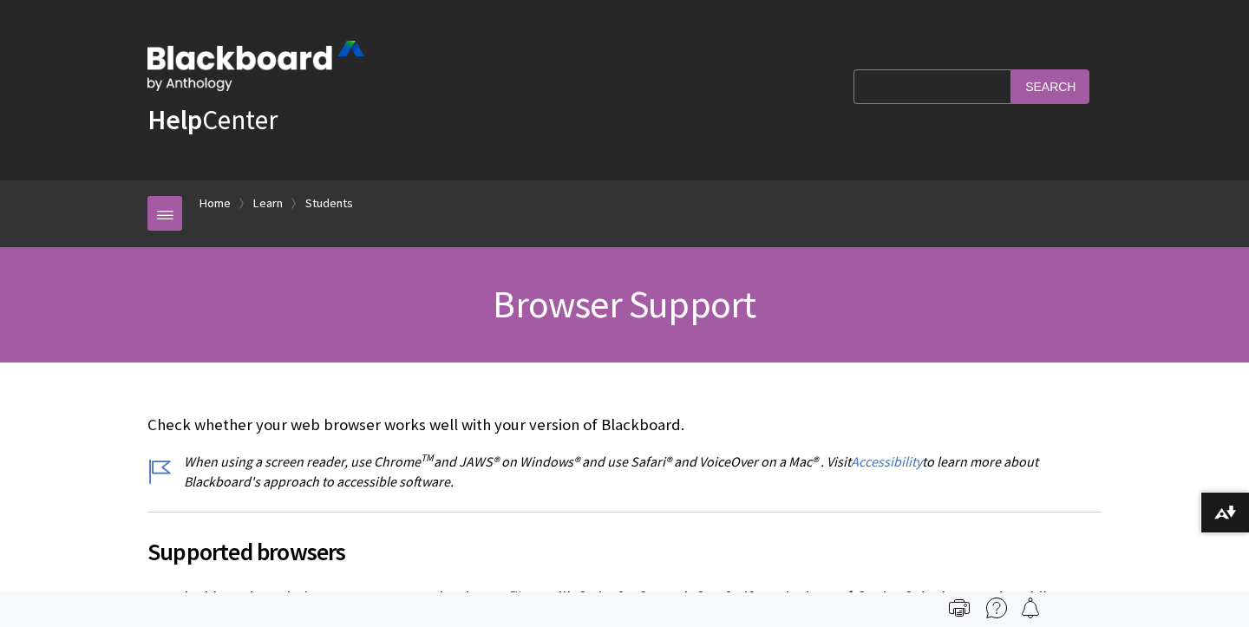
scroll to position [1795, 0]
